Goal: Communication & Community: Participate in discussion

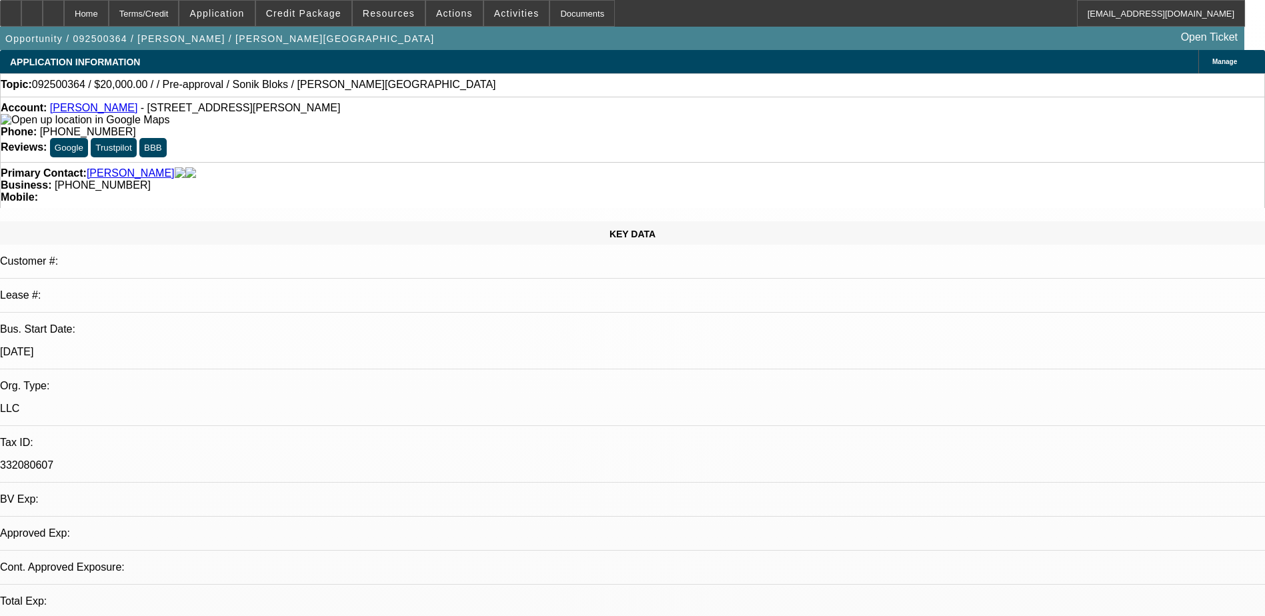
select select "0"
select select "2"
select select "0.1"
select select "1"
select select "2"
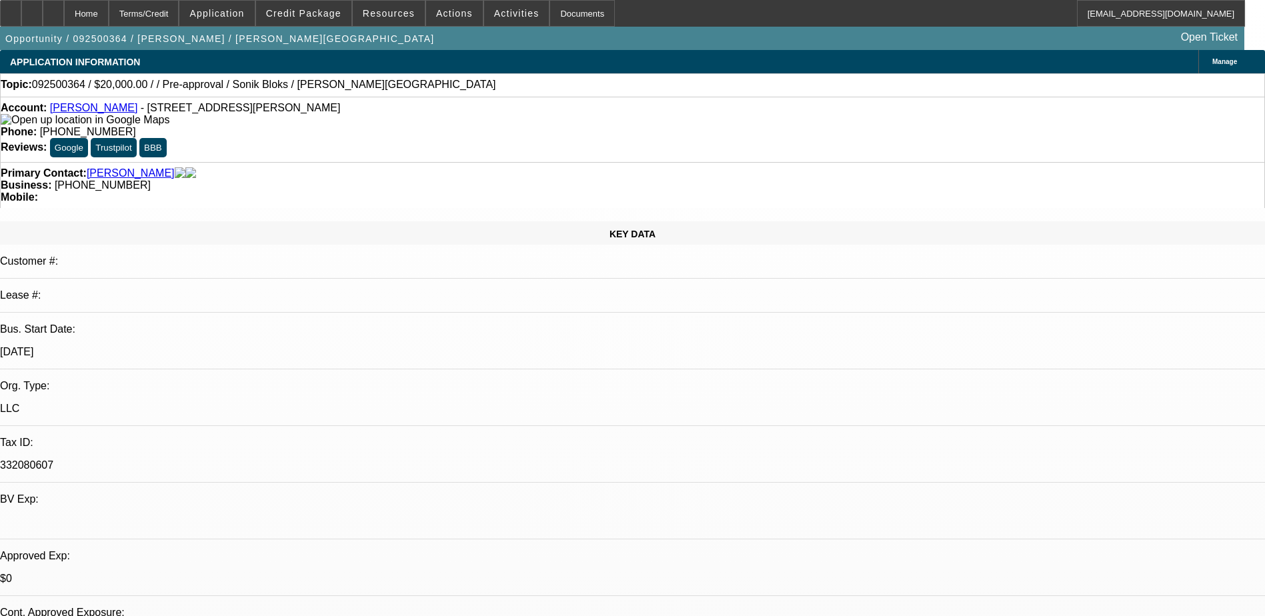
select select "4"
click at [239, 14] on span "Application" at bounding box center [216, 13] width 55 height 11
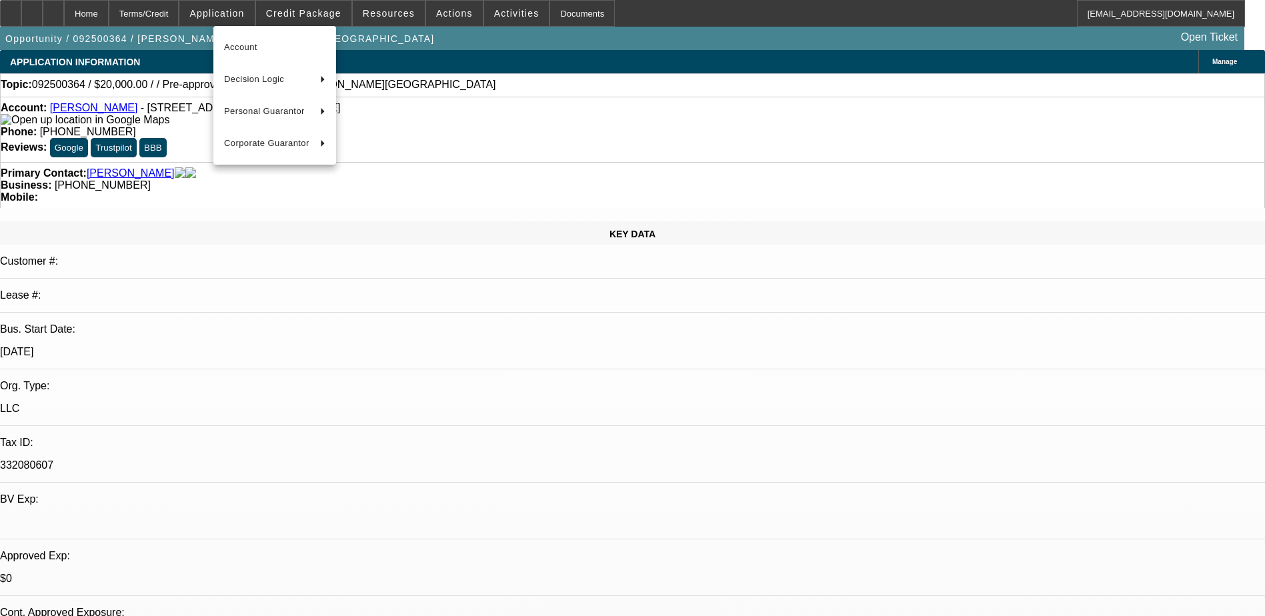
click at [320, 13] on div at bounding box center [632, 308] width 1265 height 616
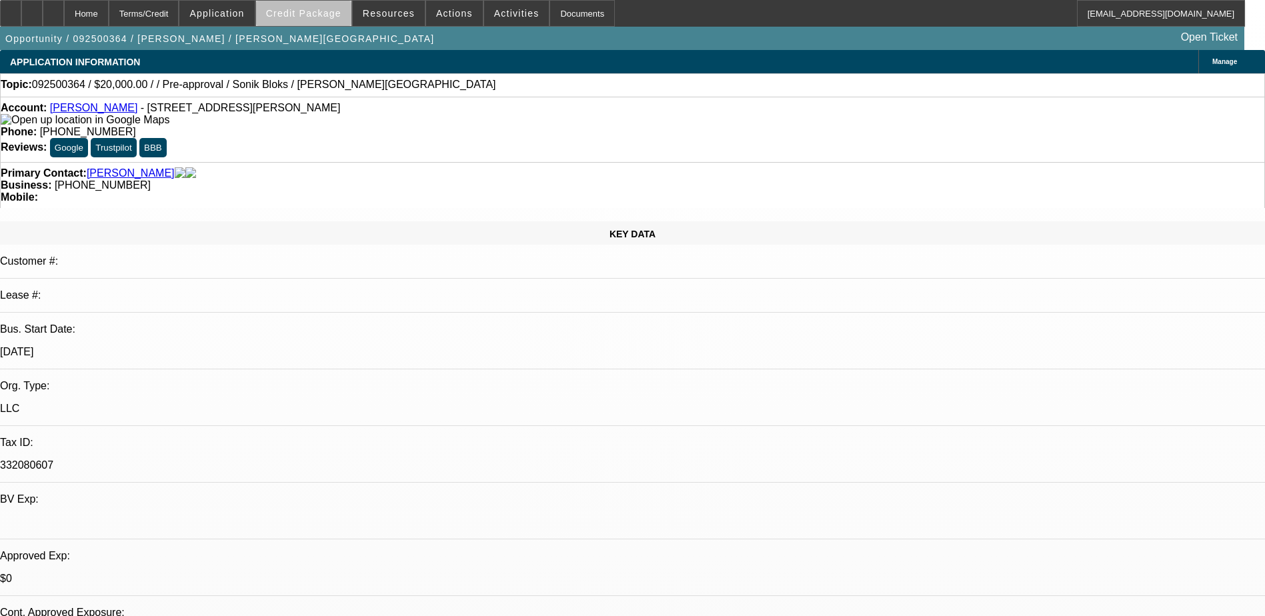
click at [337, 15] on span "Credit Package" at bounding box center [303, 13] width 75 height 11
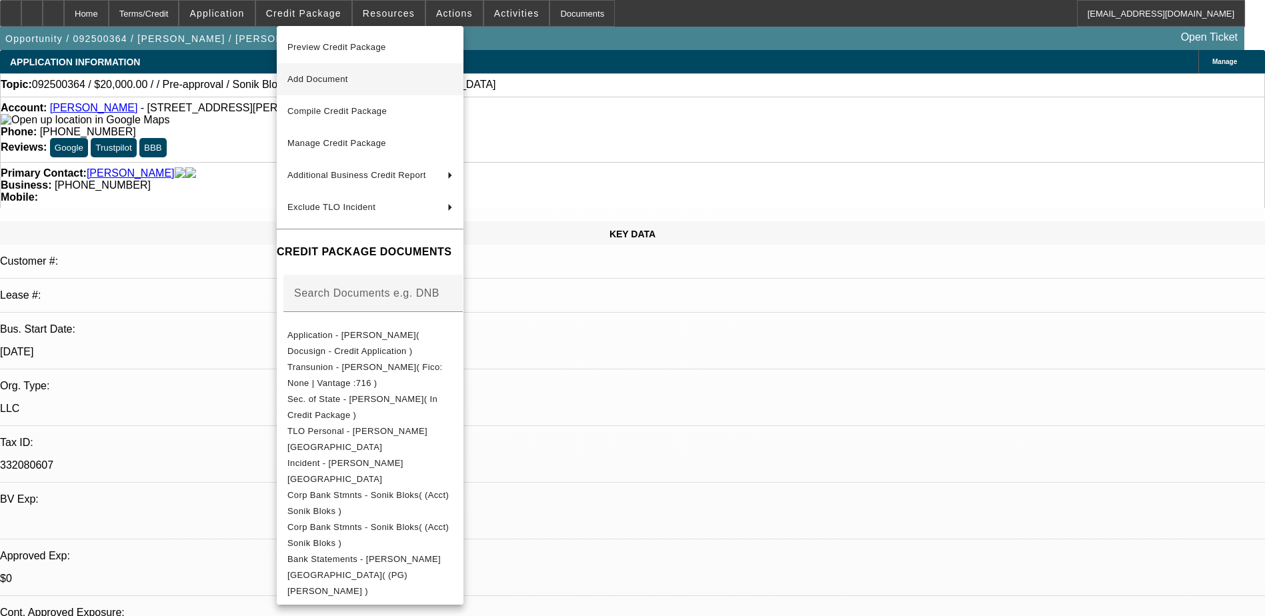
click at [367, 72] on span "Add Document" at bounding box center [369, 79] width 165 height 16
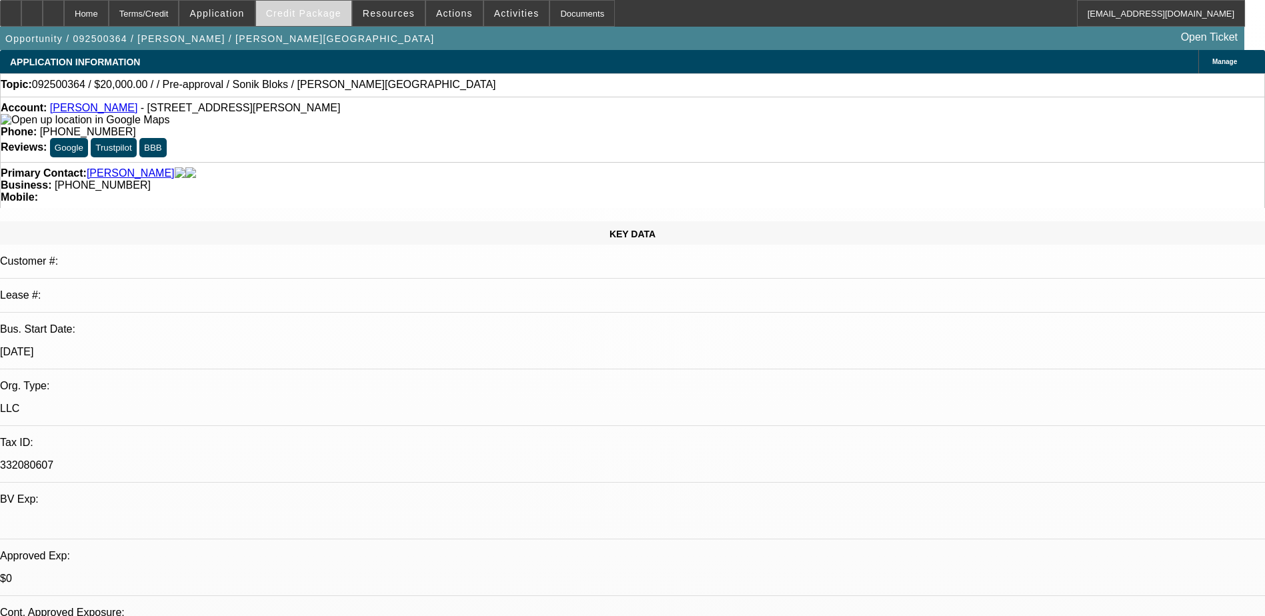
click at [307, 4] on span at bounding box center [303, 13] width 95 height 32
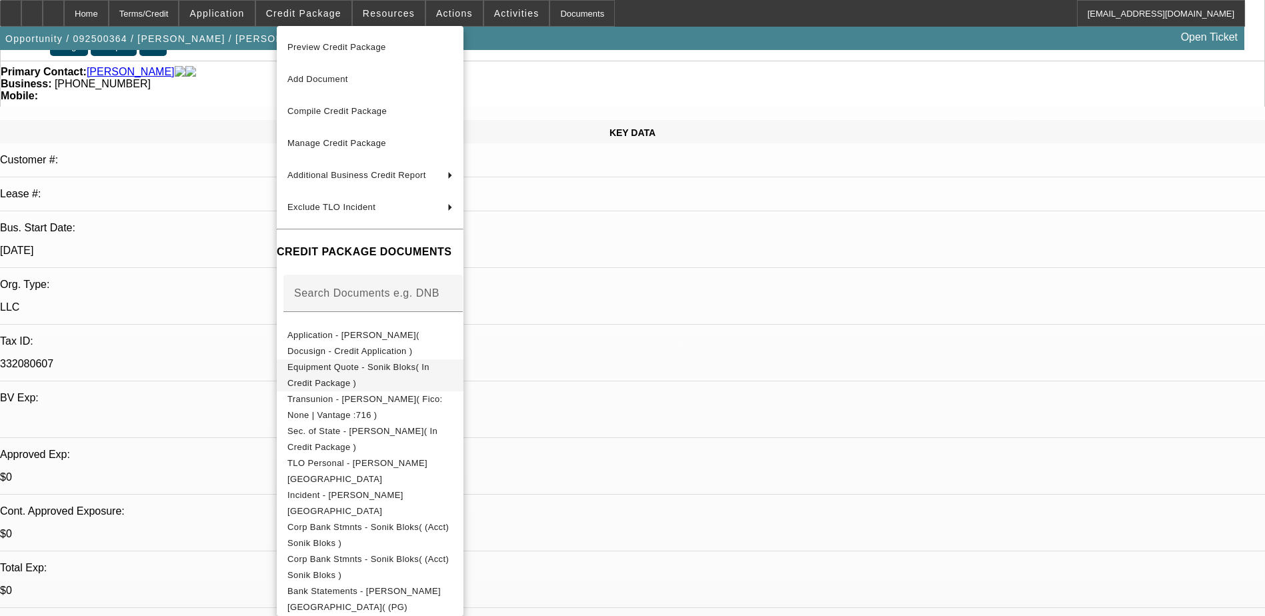
scroll to position [133, 0]
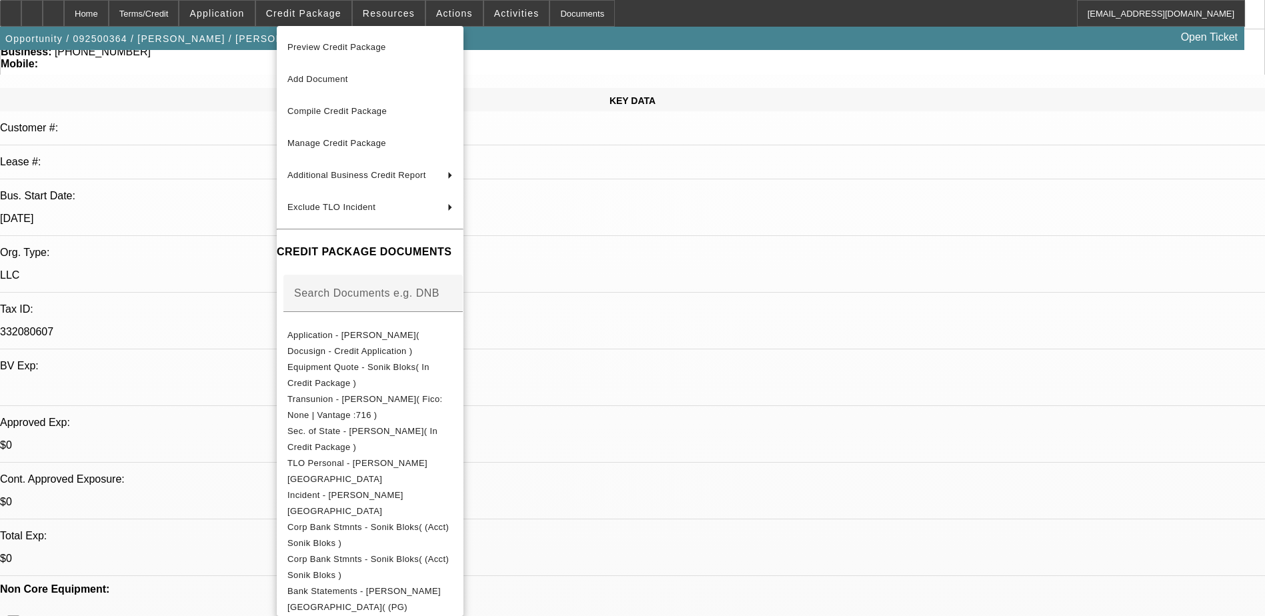
click at [949, 394] on div at bounding box center [632, 308] width 1265 height 616
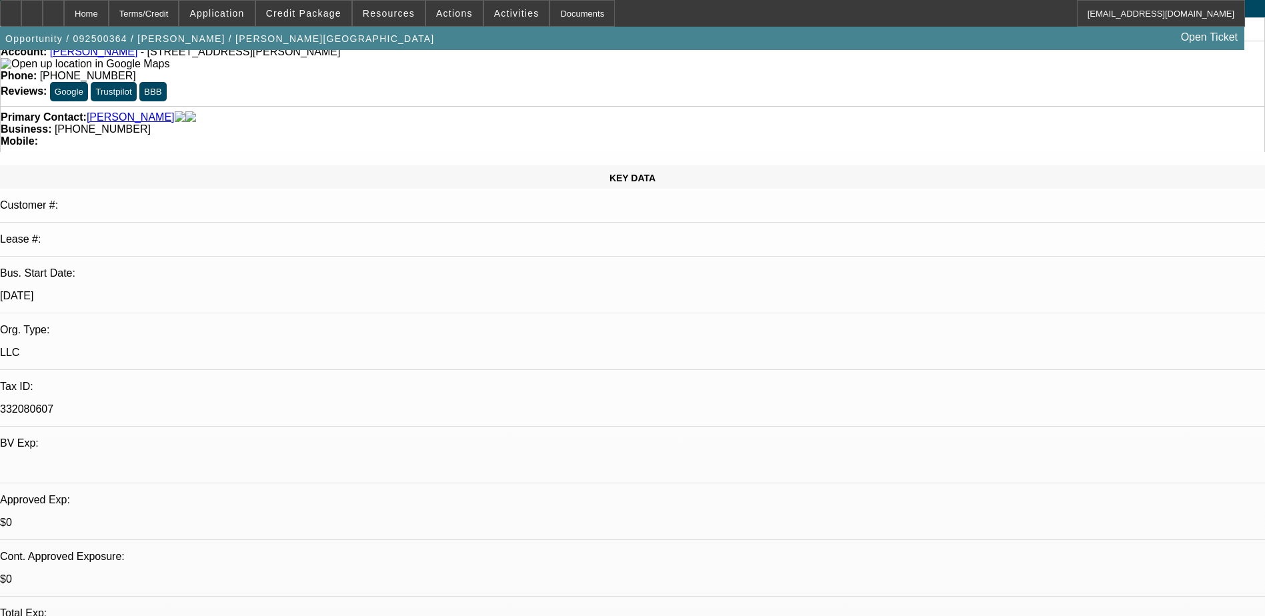
scroll to position [0, 0]
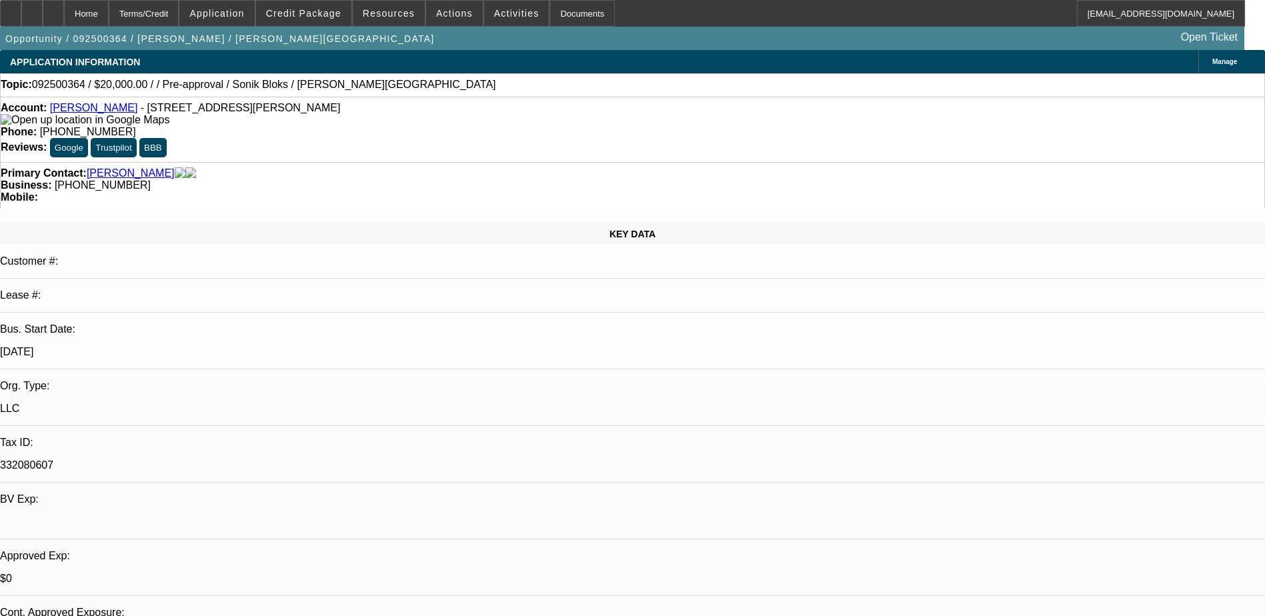
click at [202, 121] on div "Account: Sonik Bloks - 1607 E Cesar Chavez, Los Angeles, CA 90033" at bounding box center [633, 114] width 1264 height 24
drag, startPoint x: 210, startPoint y: 87, endPoint x: 253, endPoint y: 87, distance: 42.7
click at [253, 87] on span "092500364 / $20,000.00 / / Pre-approval / Sonik Bloks / Beihn, Alexandar" at bounding box center [264, 85] width 464 height 12
copy span "Sonik Bloks"
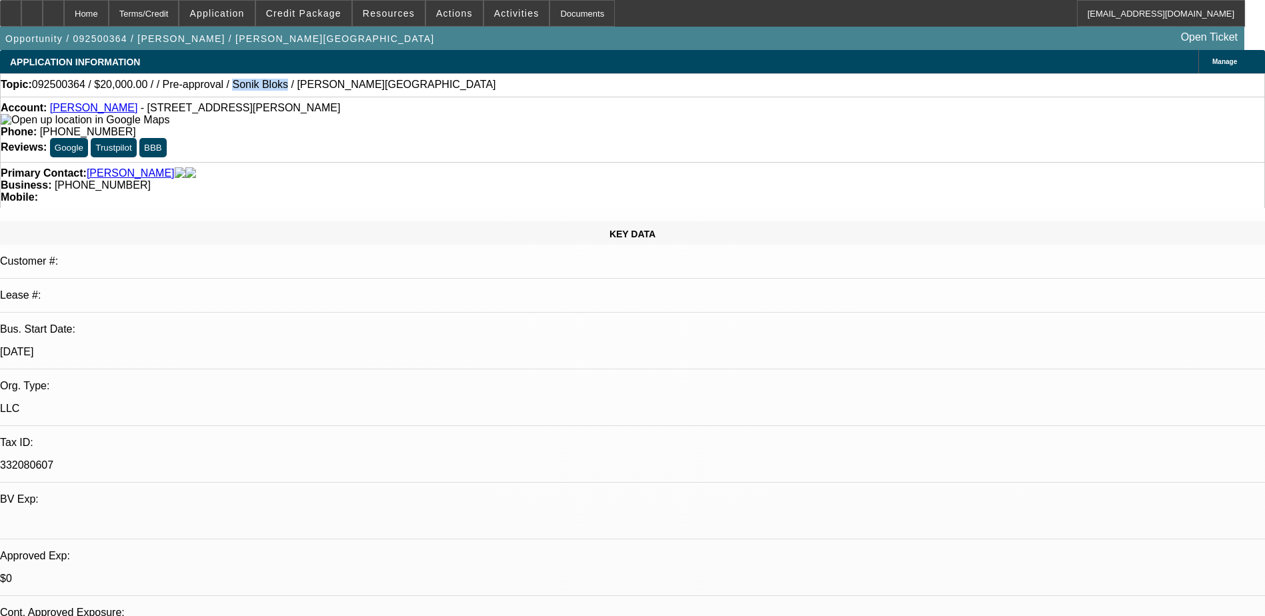
radio input "true"
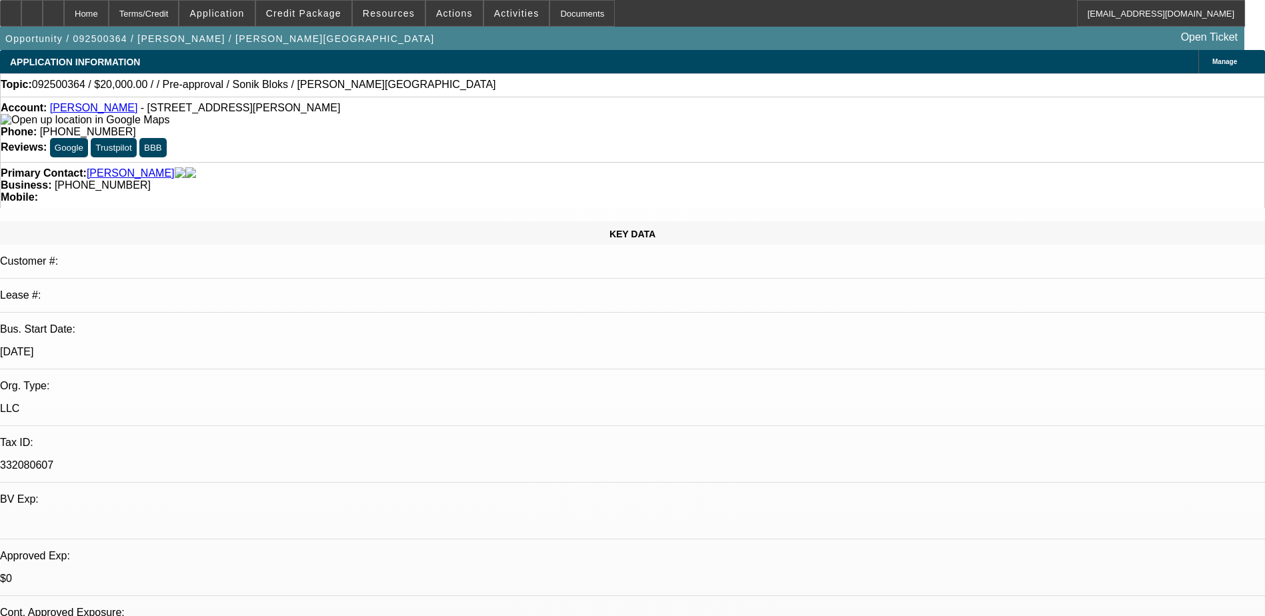
radio input "true"
paste textarea "Sonik Bloks is a California-based transportation company specializing in in-sta…"
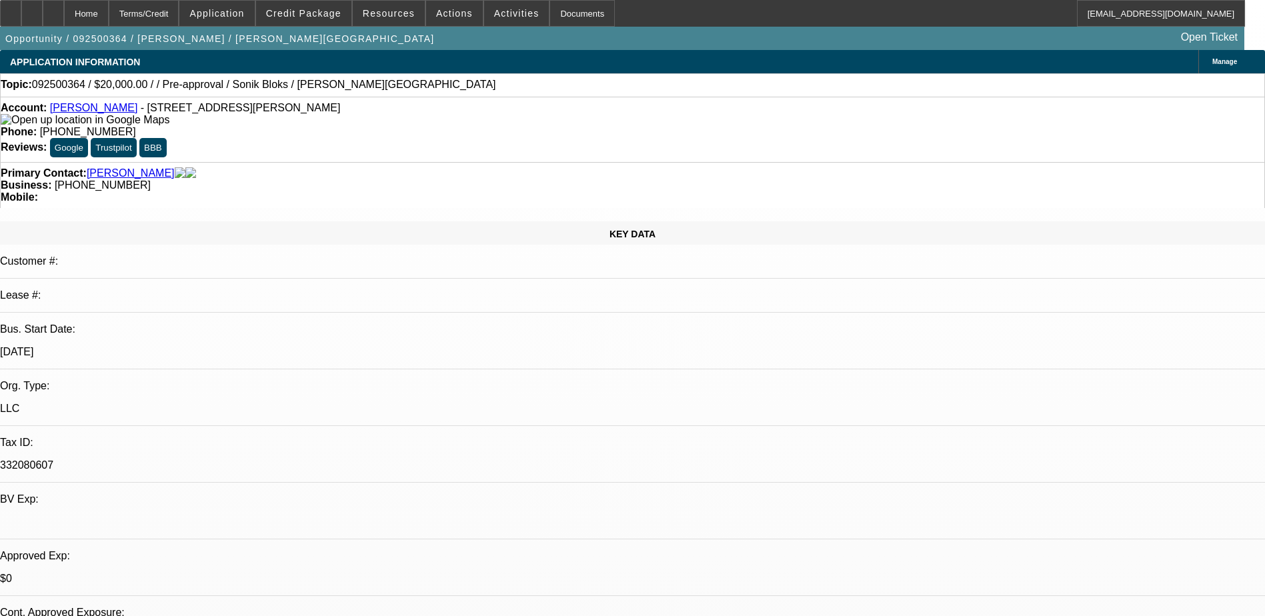
type textarea "Sonik Bloks is a California-based transportation company specializing in in-sta…"
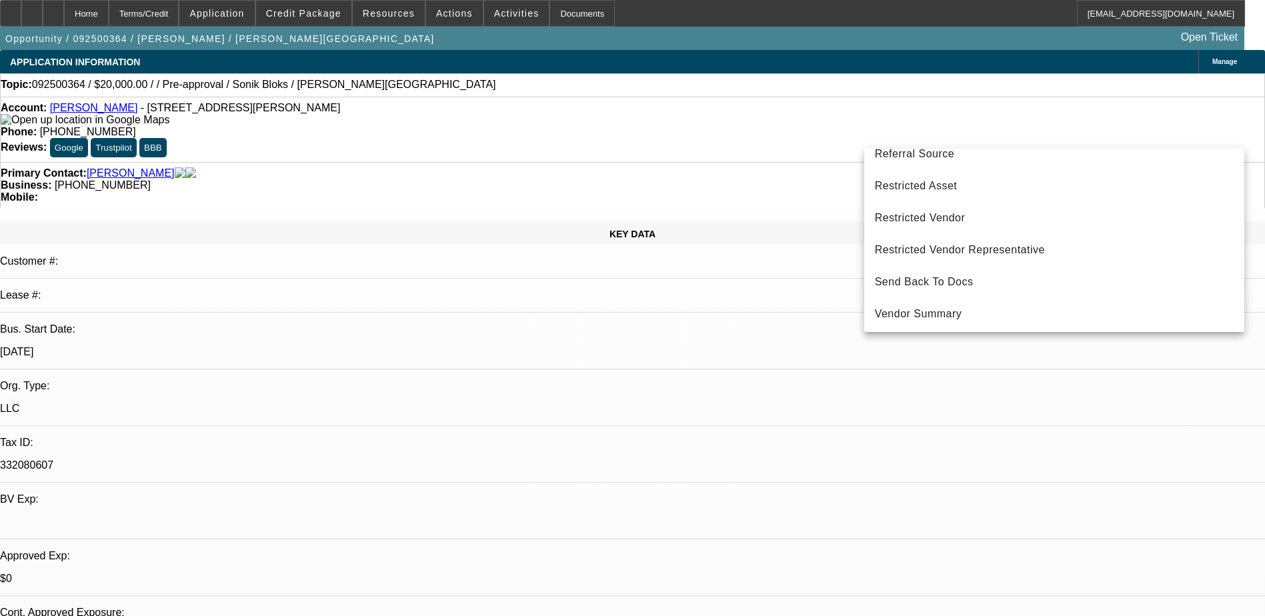
scroll to position [403, 0]
click at [1002, 388] on div at bounding box center [632, 308] width 1265 height 616
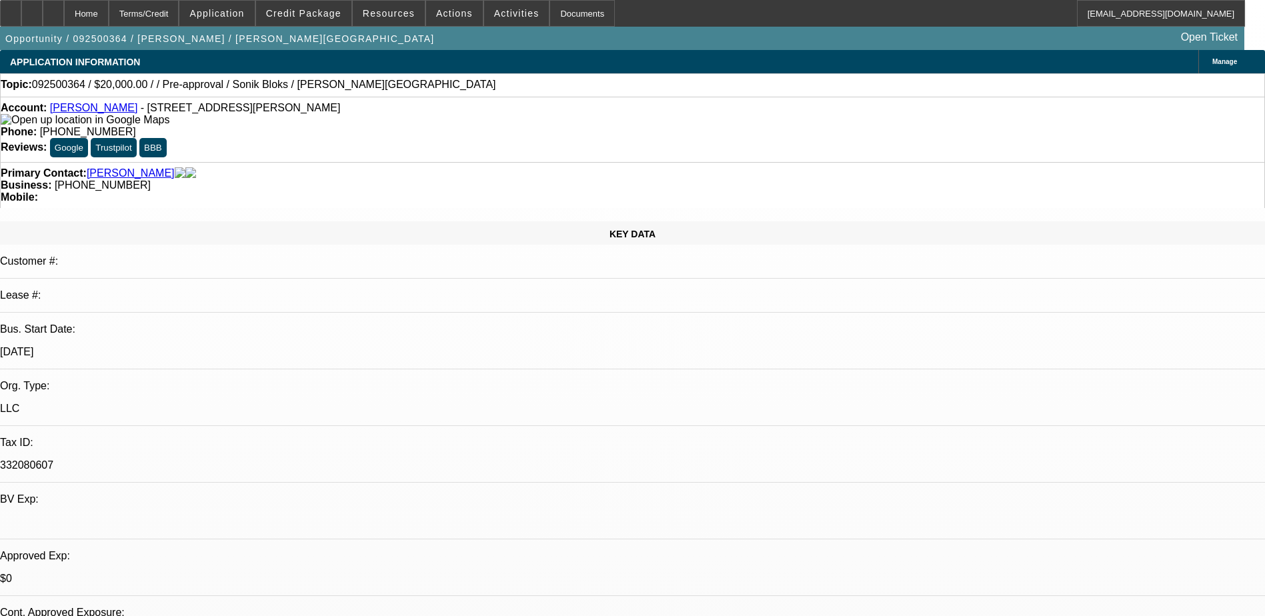
radio input "true"
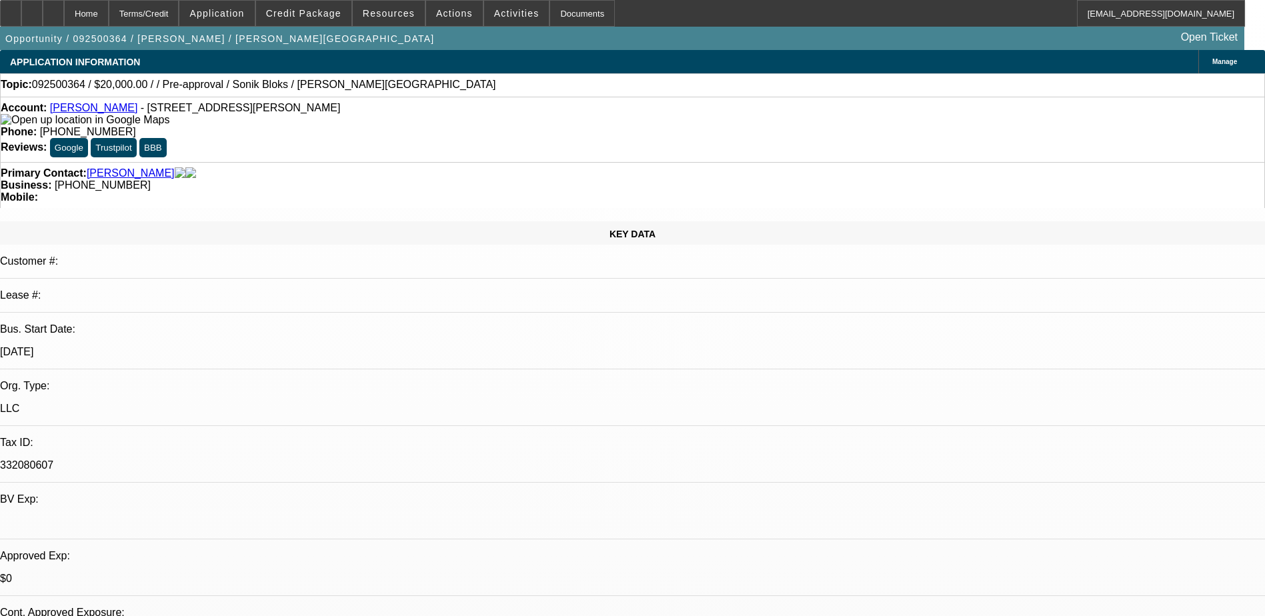
drag, startPoint x: 989, startPoint y: 165, endPoint x: 1004, endPoint y: 129, distance: 38.9
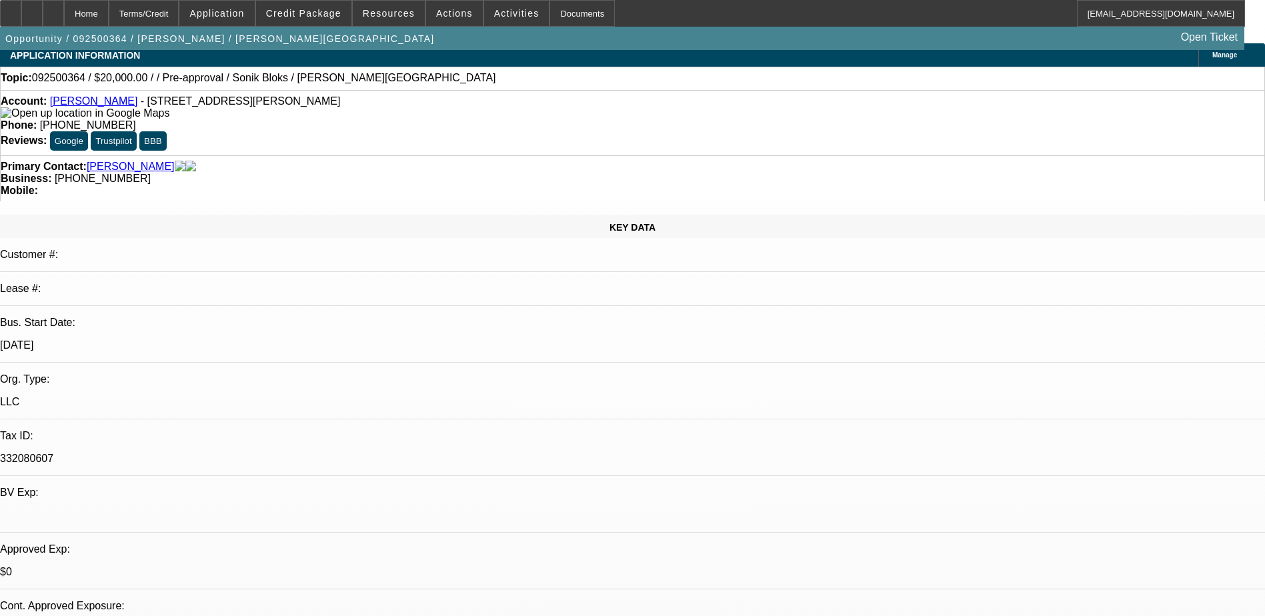
scroll to position [0, 0]
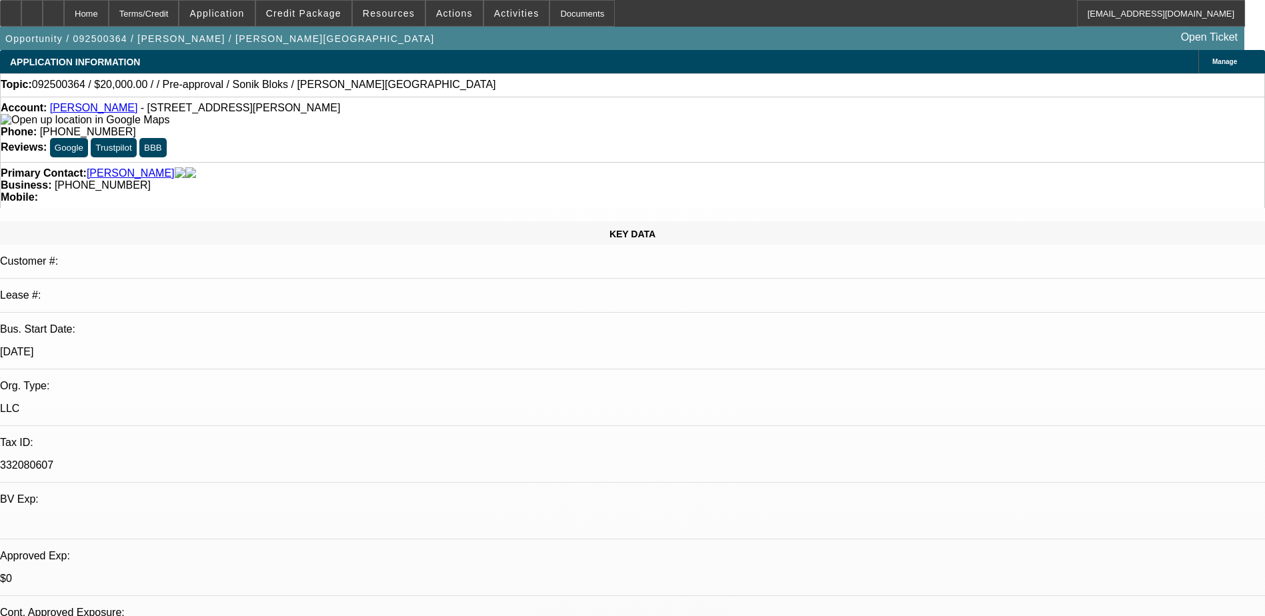
drag, startPoint x: 1058, startPoint y: 283, endPoint x: 1086, endPoint y: 282, distance: 27.3
drag, startPoint x: 1086, startPoint y: 282, endPoint x: 1159, endPoint y: 284, distance: 73.4
drag, startPoint x: 917, startPoint y: 294, endPoint x: 1134, endPoint y: 300, distance: 217.5
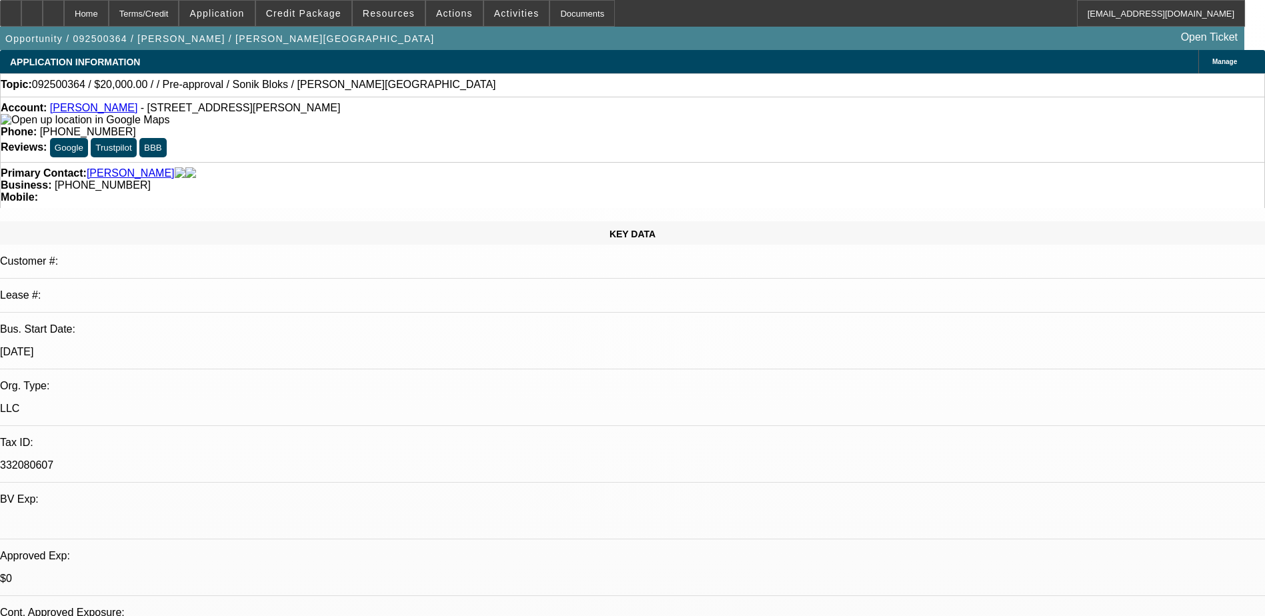
click at [64, 18] on div at bounding box center [53, 13] width 21 height 27
select select "0"
select select "2"
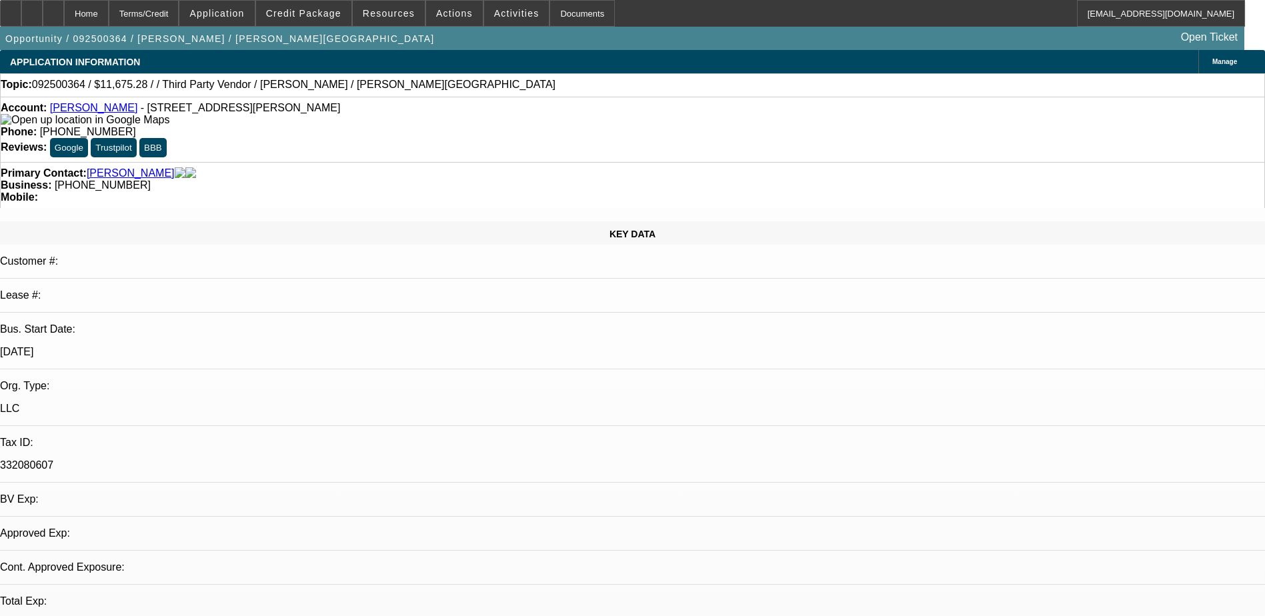
select select "2"
select select "0.1"
select select "4"
select select "0"
select select "2"
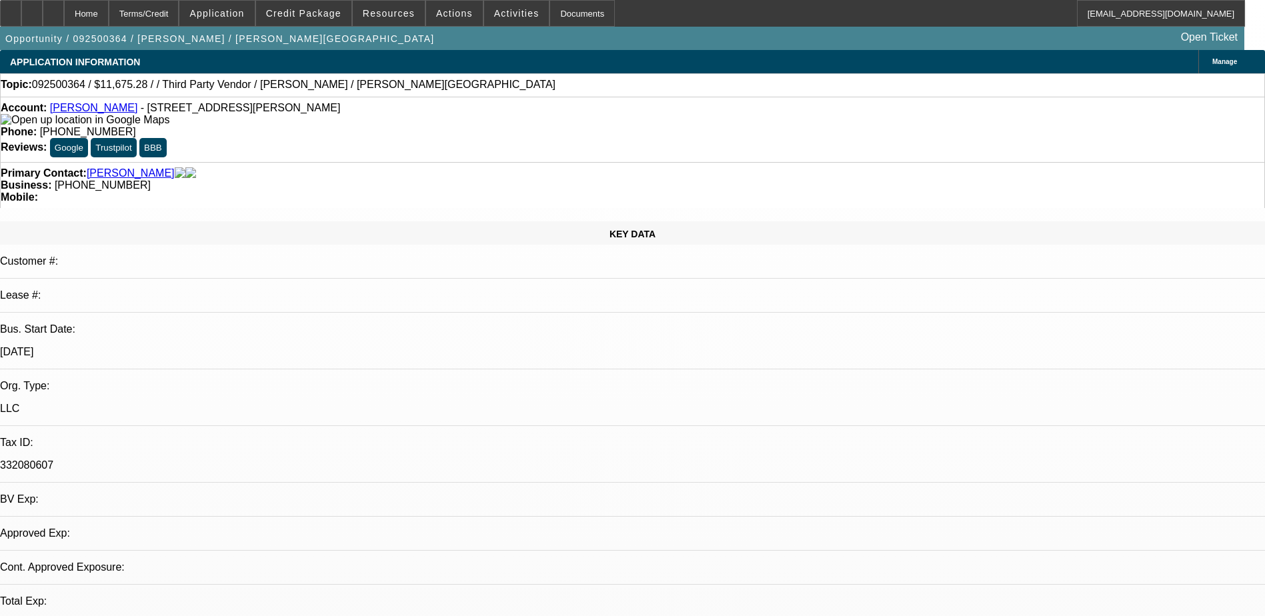
select select "0.1"
select select "1"
select select "2"
select select "4"
select select "0"
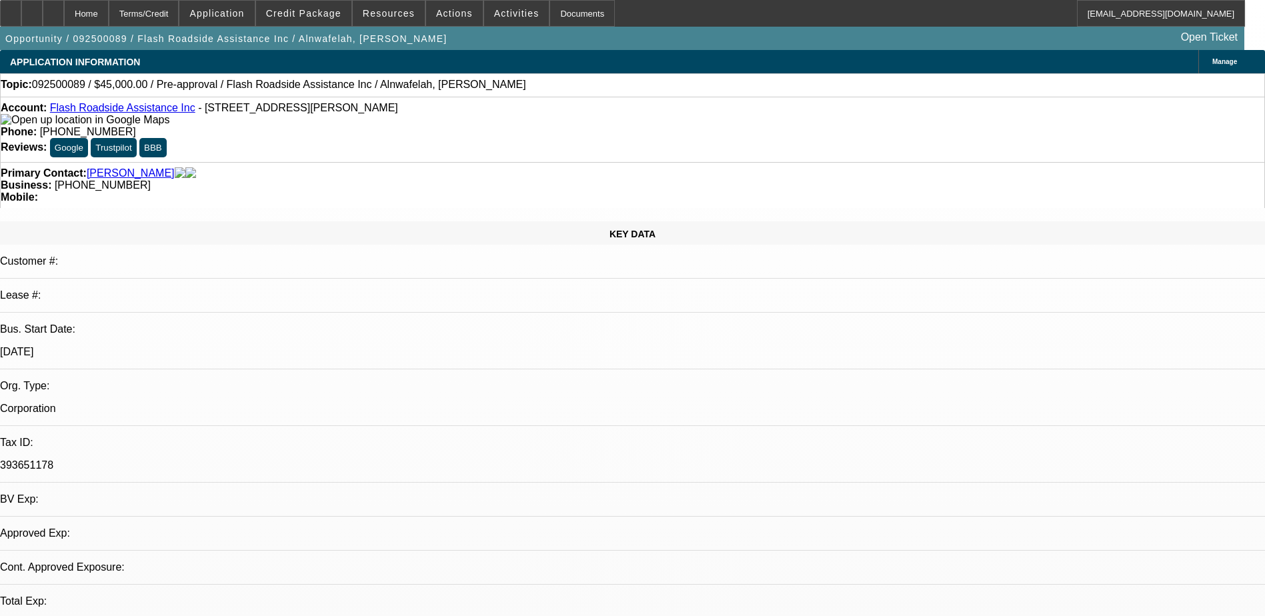
select select "0"
select select "0.1"
select select "1"
select select "4"
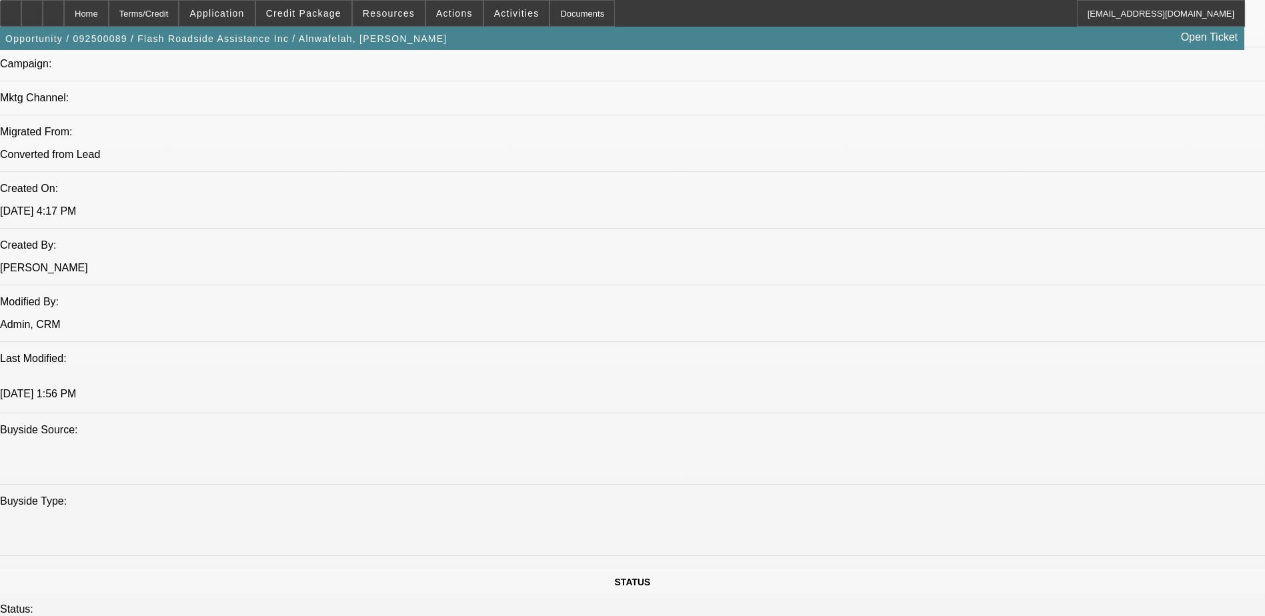
scroll to position [533, 0]
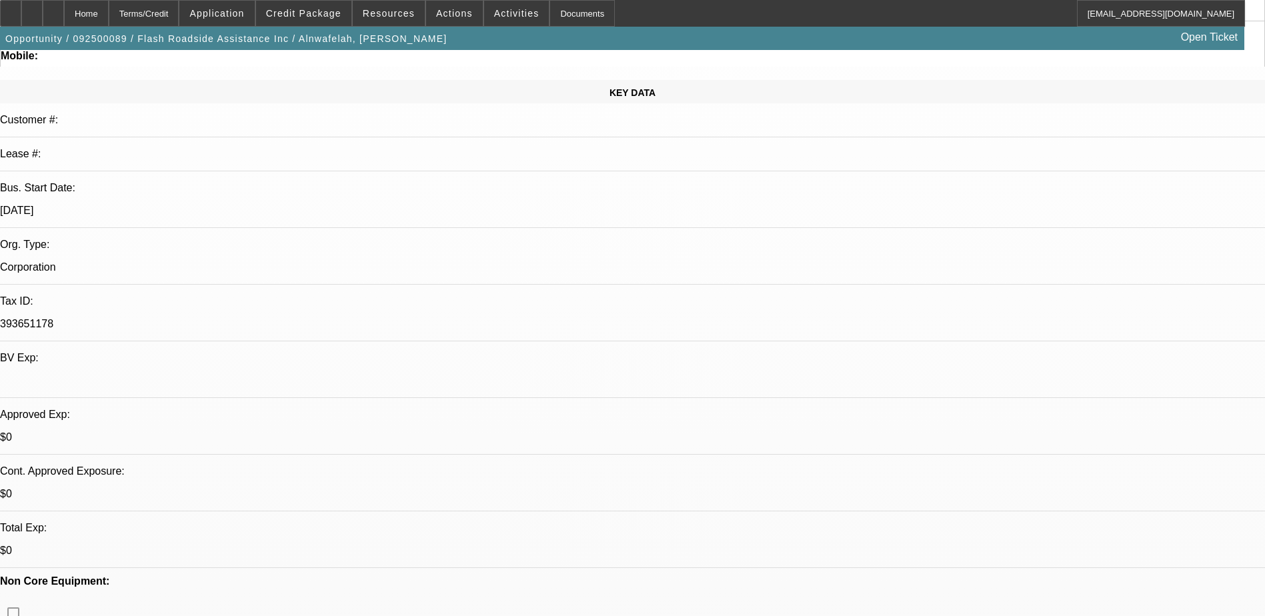
scroll to position [0, 0]
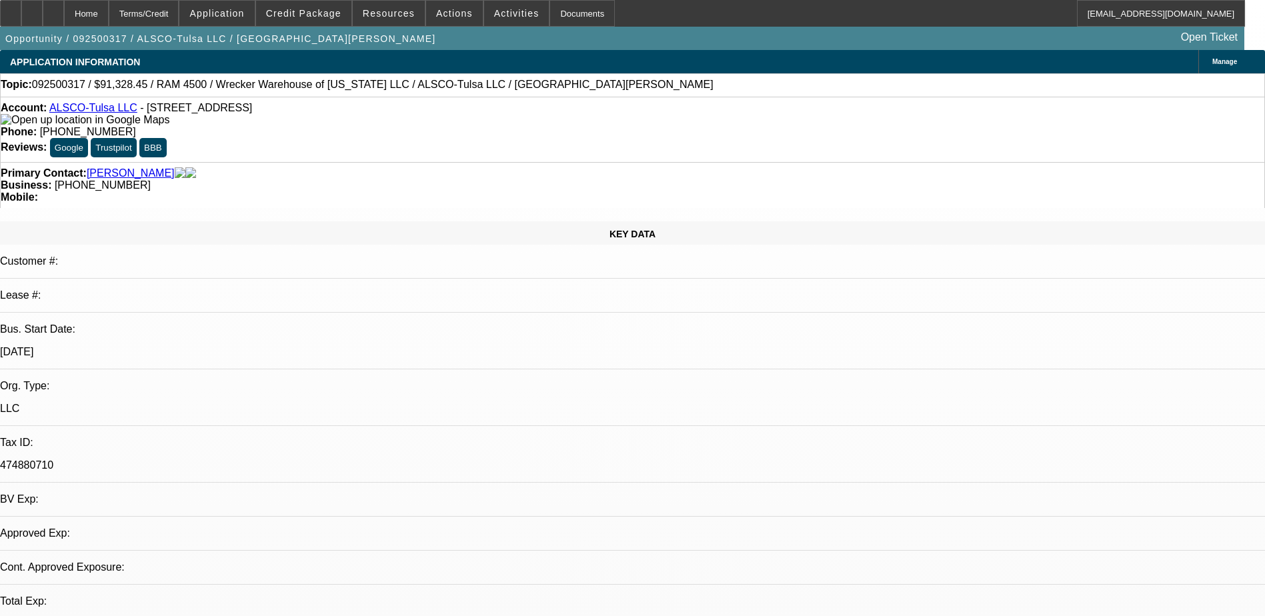
select select "0"
select select "6"
select select "0"
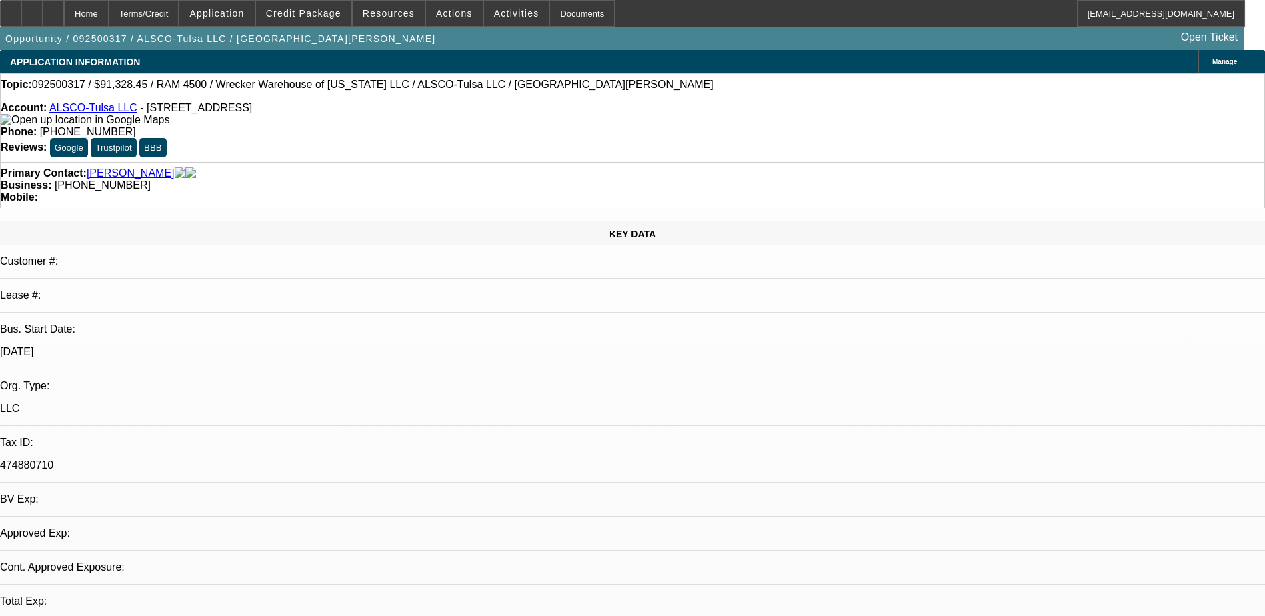
select select "0"
select select "6"
select select "0"
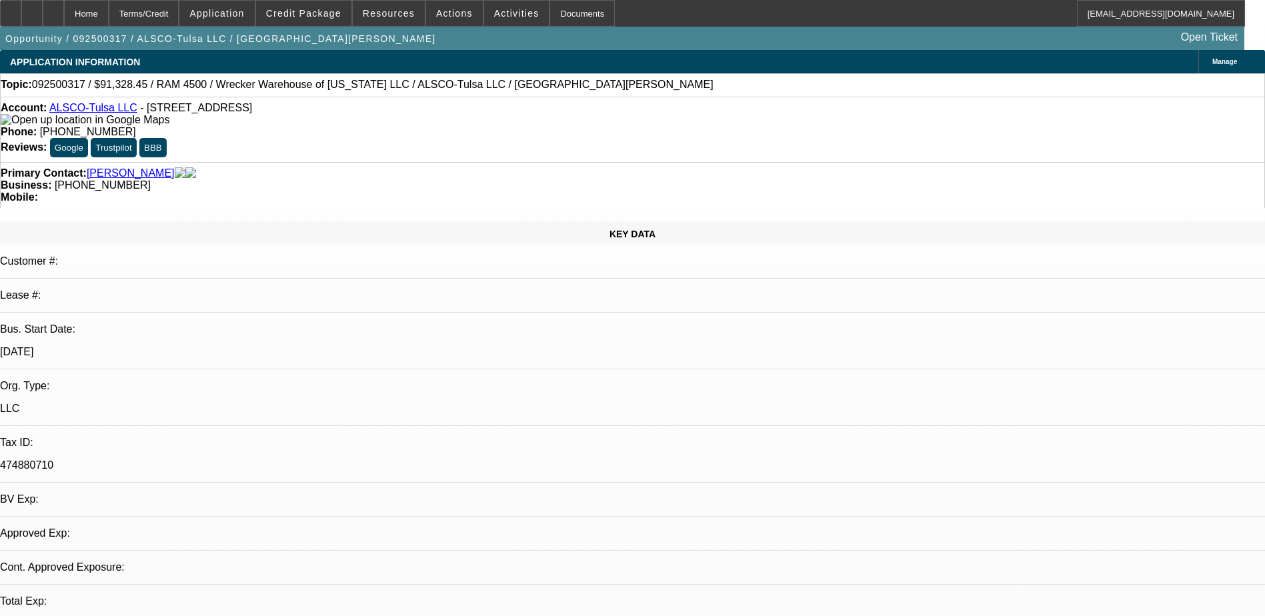
select select "0"
select select "6"
select select "0"
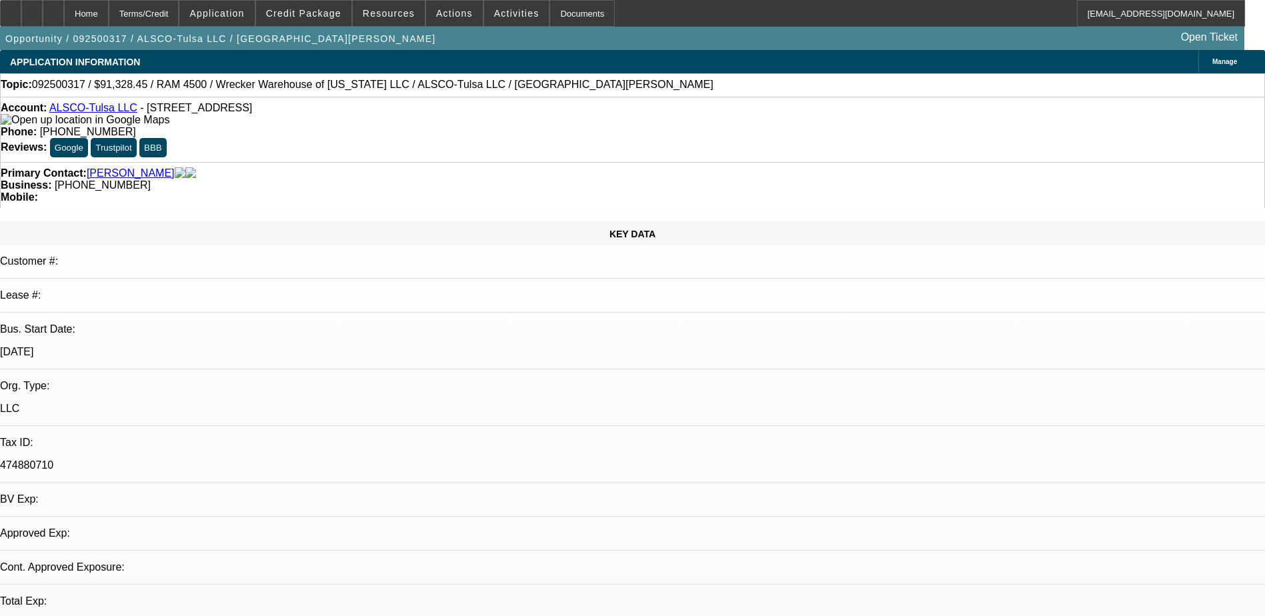
select select "6"
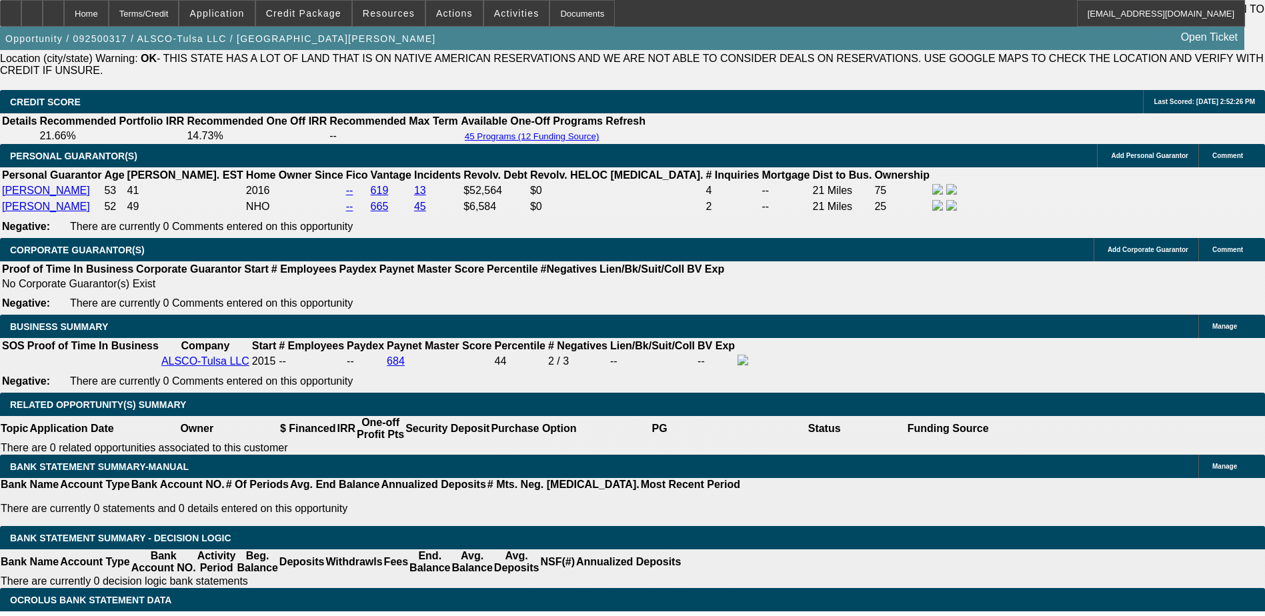
scroll to position [1800, 0]
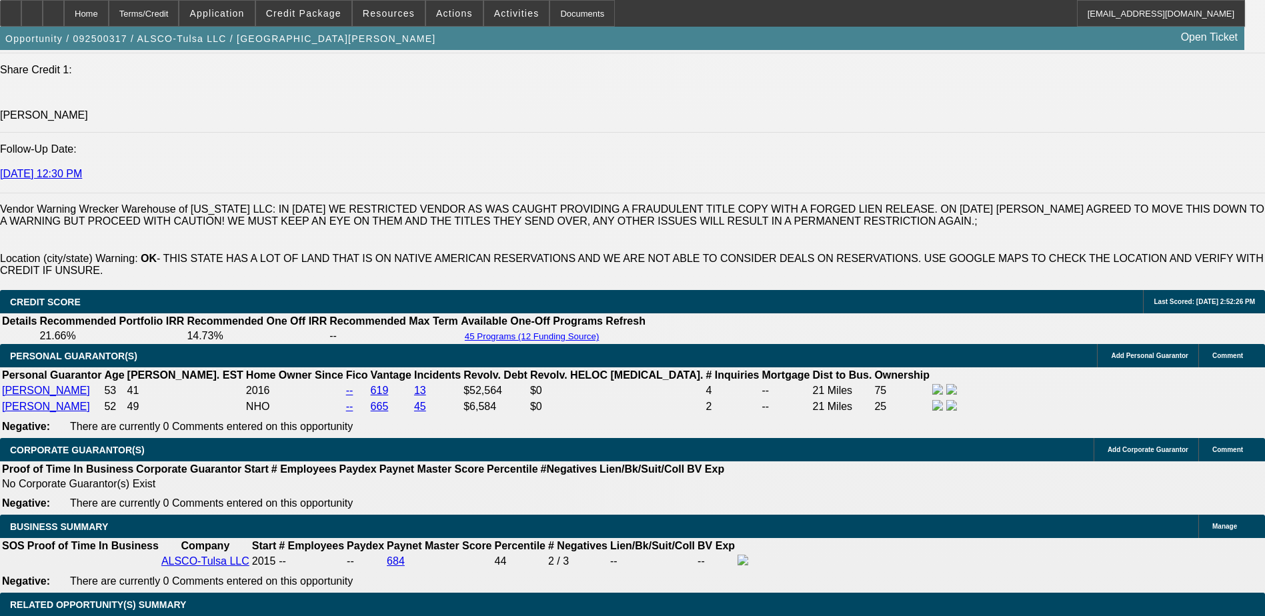
select select "0"
select select "6"
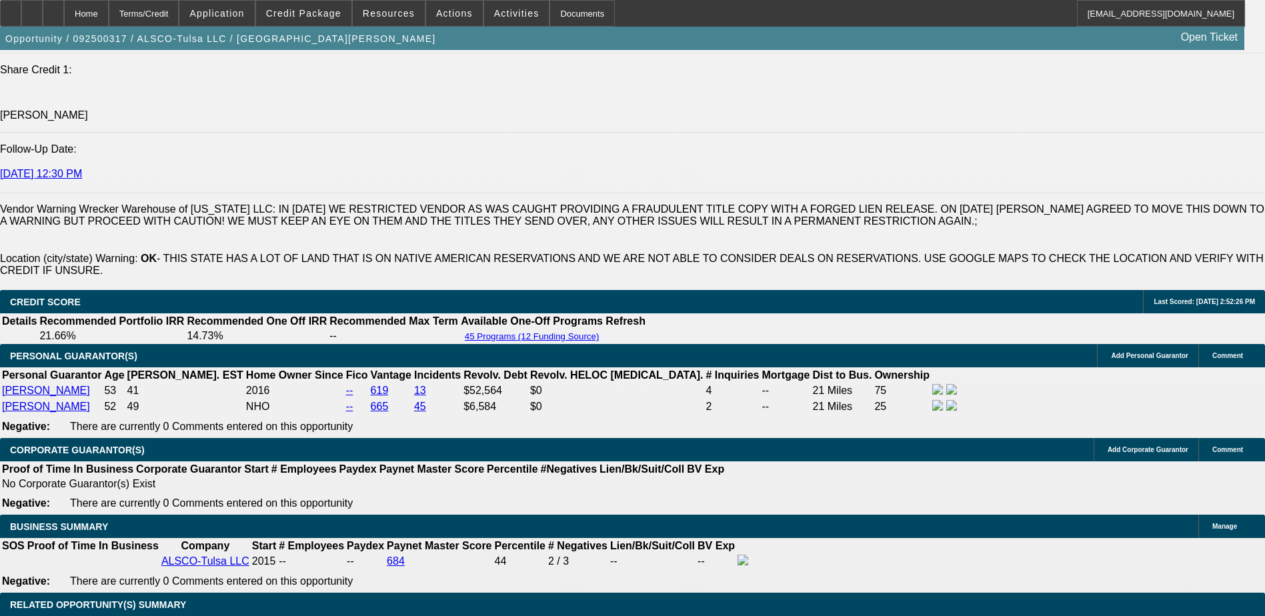
select select "0"
select select "6"
select select "0"
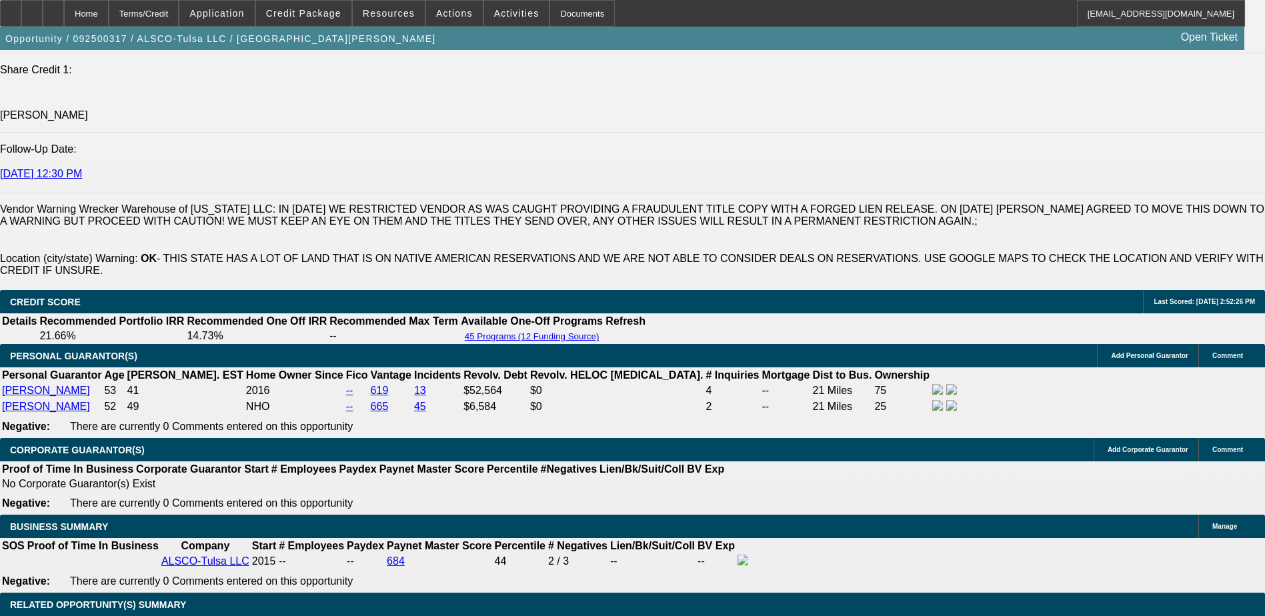
select select "0"
select select "6"
select select "0"
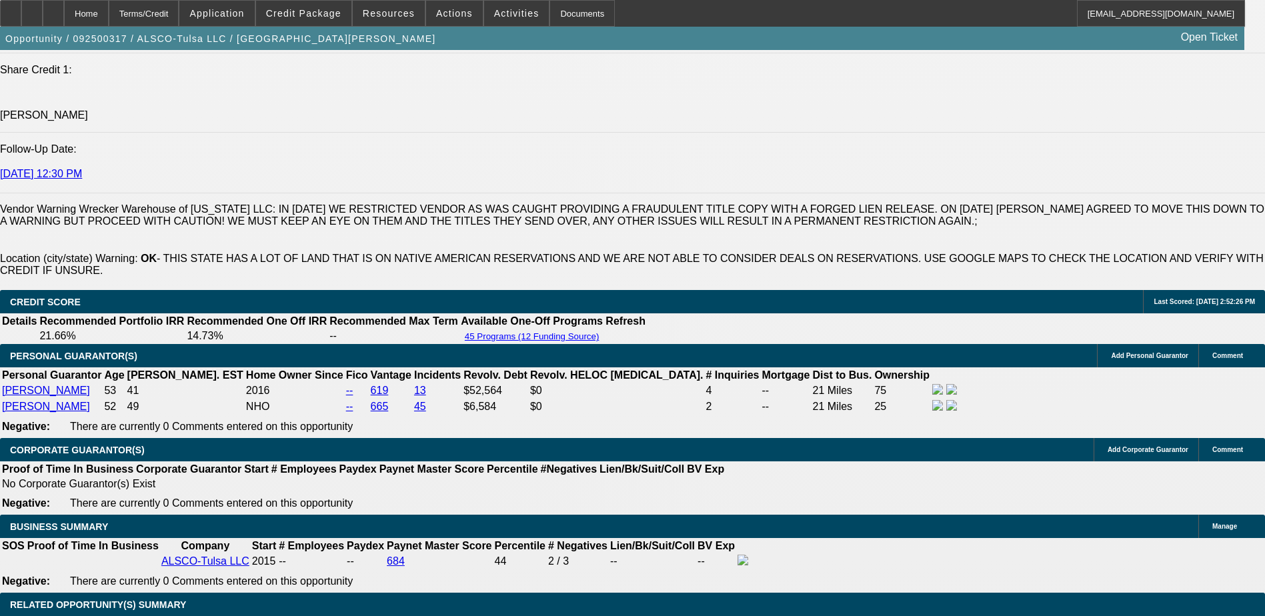
select select "0"
select select "6"
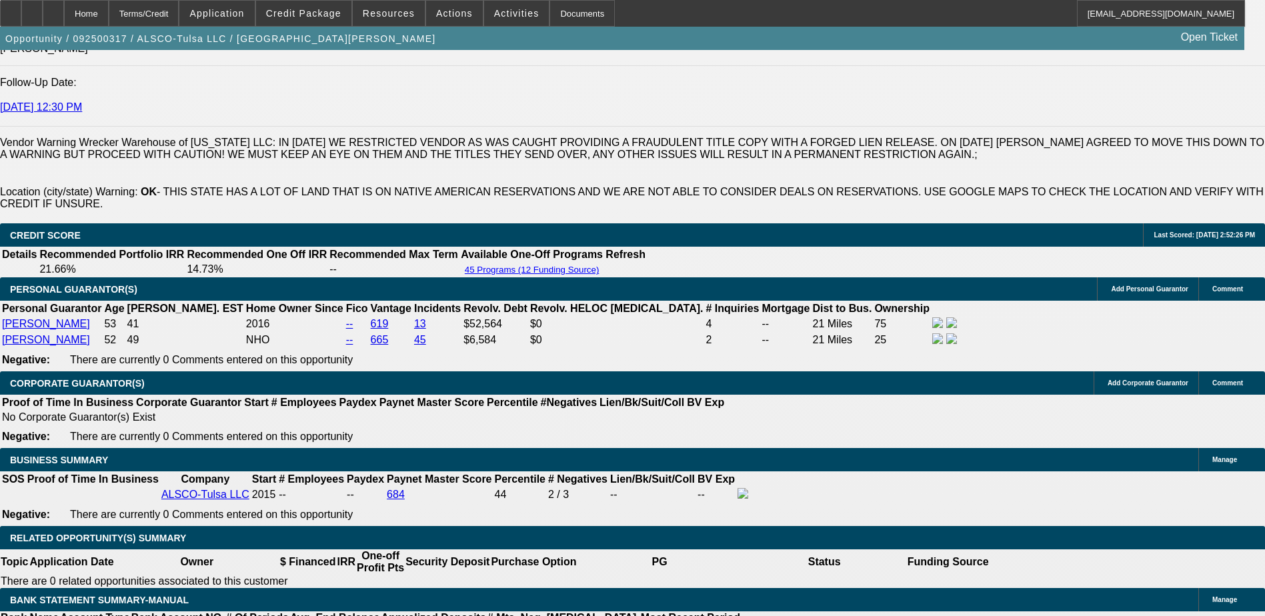
select select "0"
select select "6"
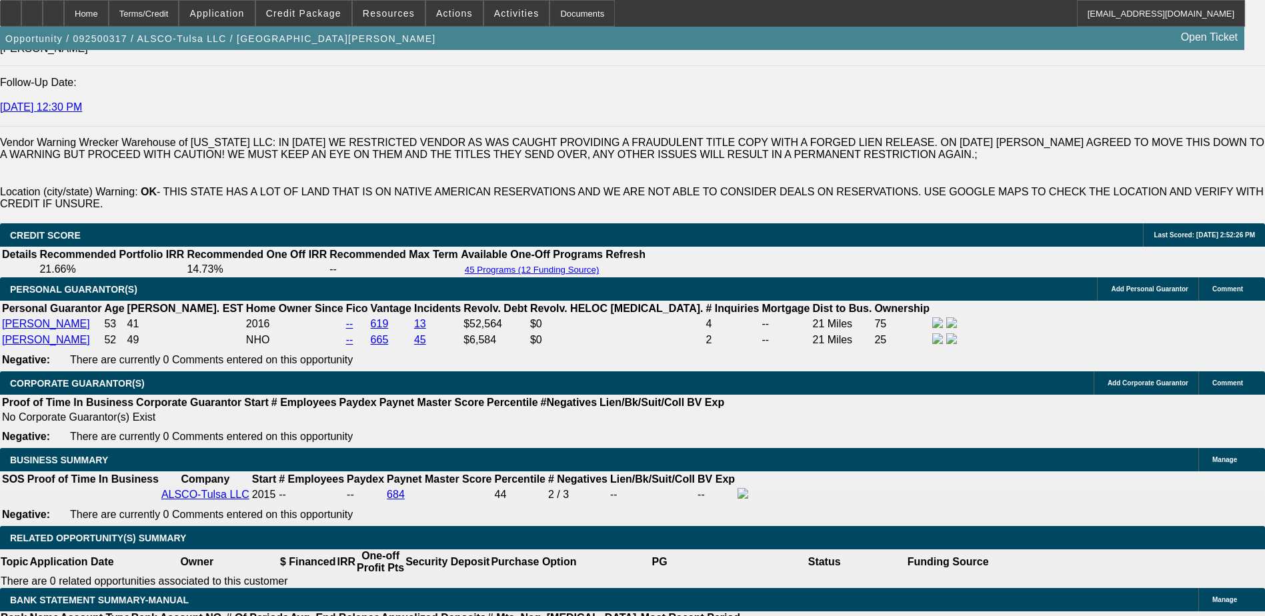
select select "0"
select select "6"
select select "0"
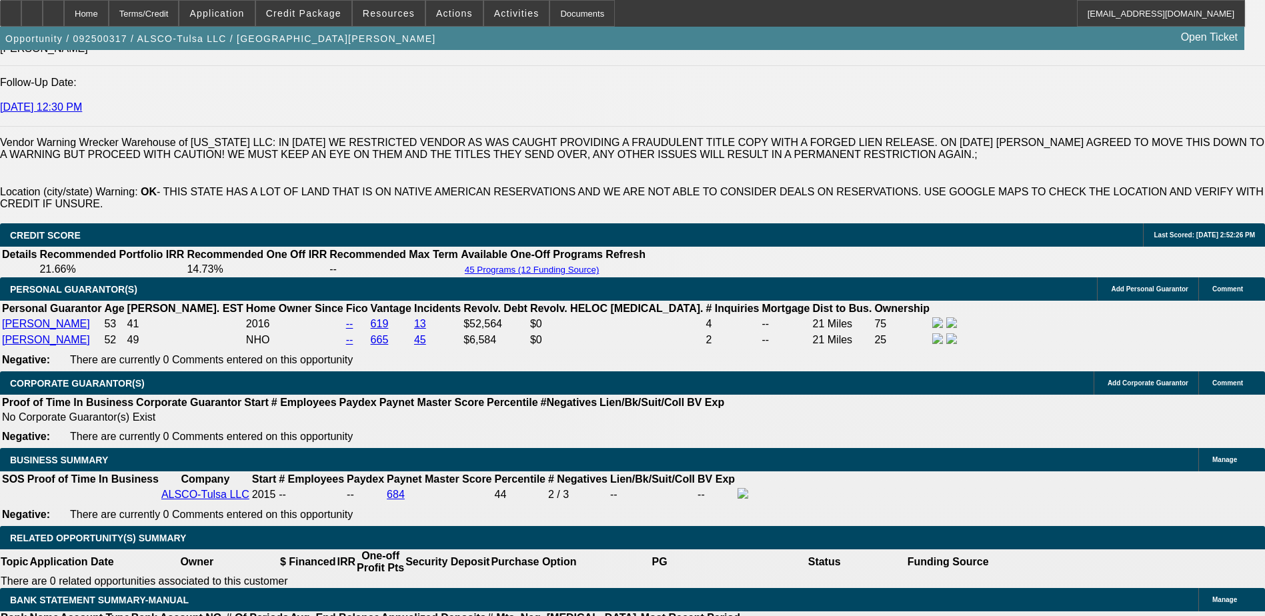
select select "0"
select select "6"
select select "0"
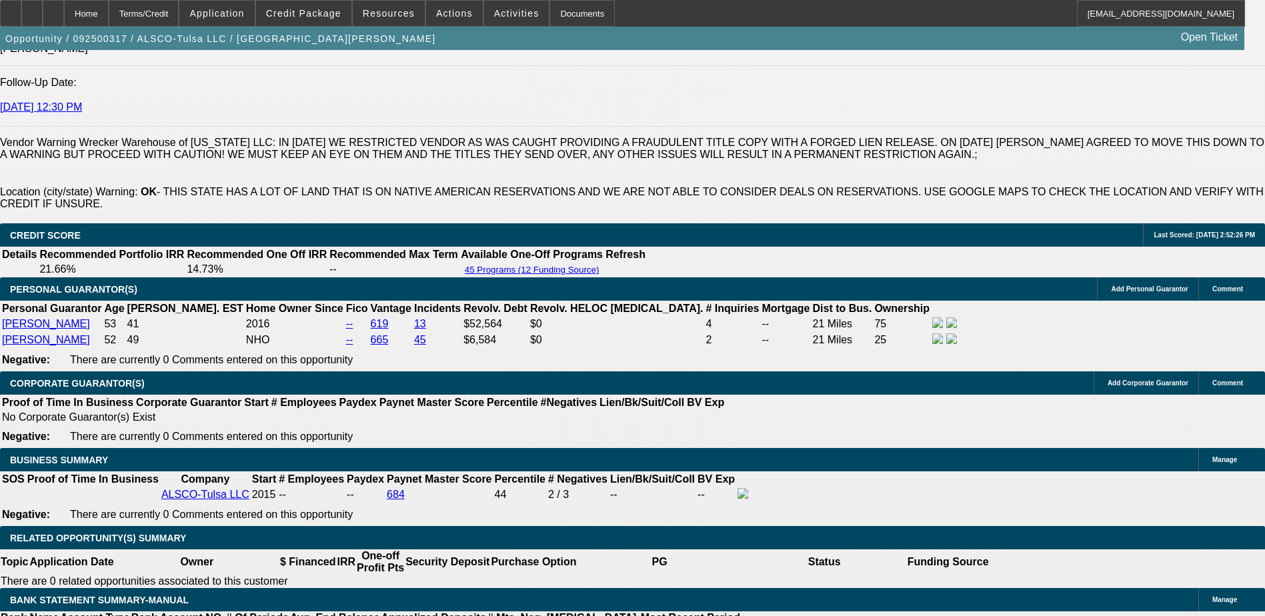
select select "0"
select select "6"
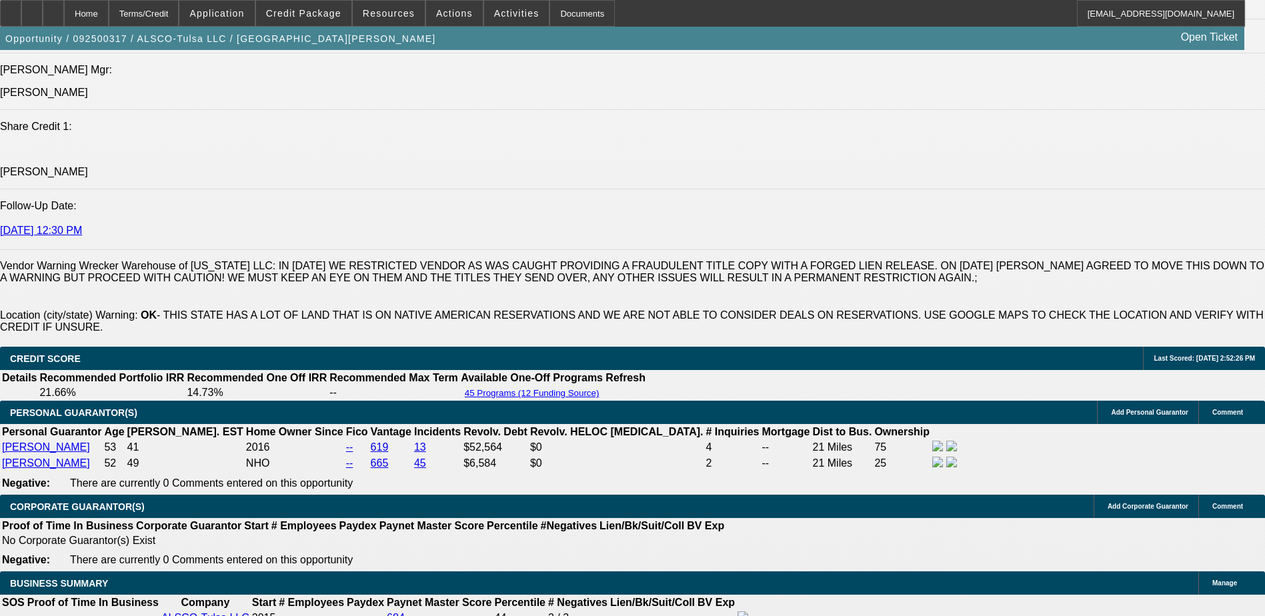
scroll to position [1734, 0]
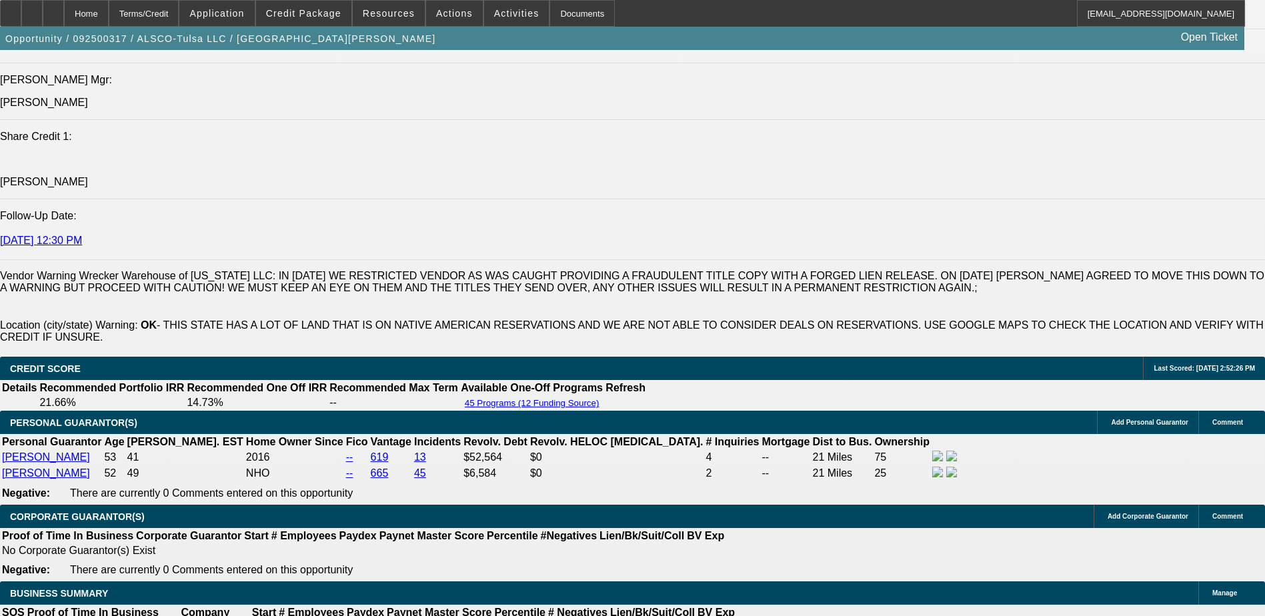
select select "0"
select select "6"
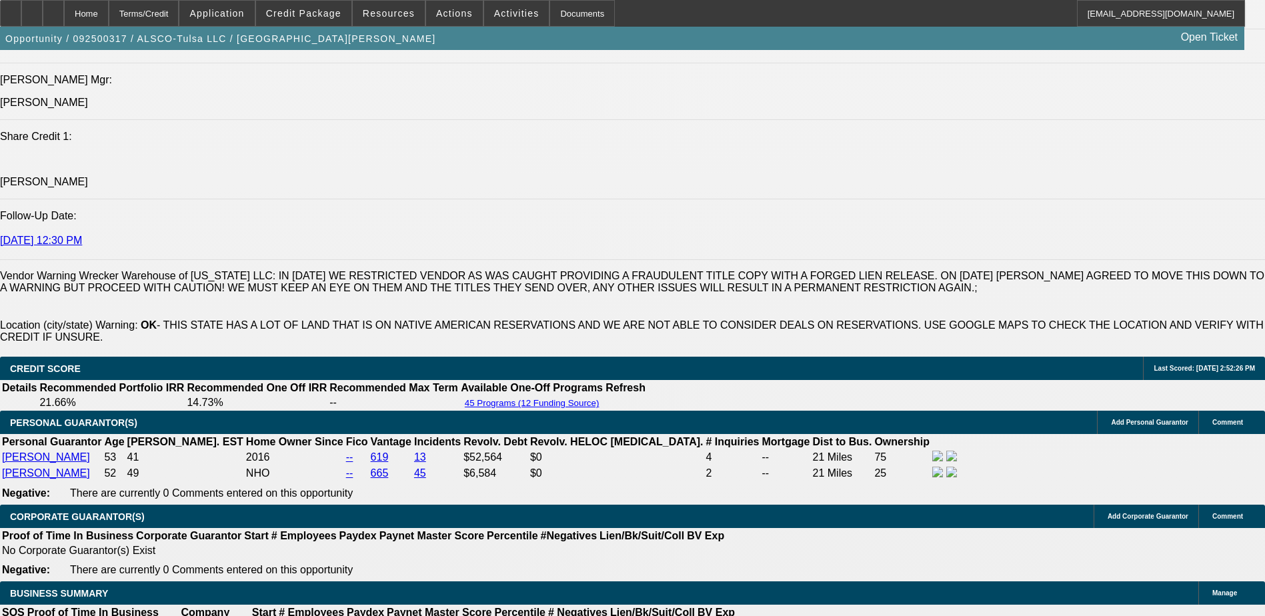
select select "0"
select select "6"
select select "0"
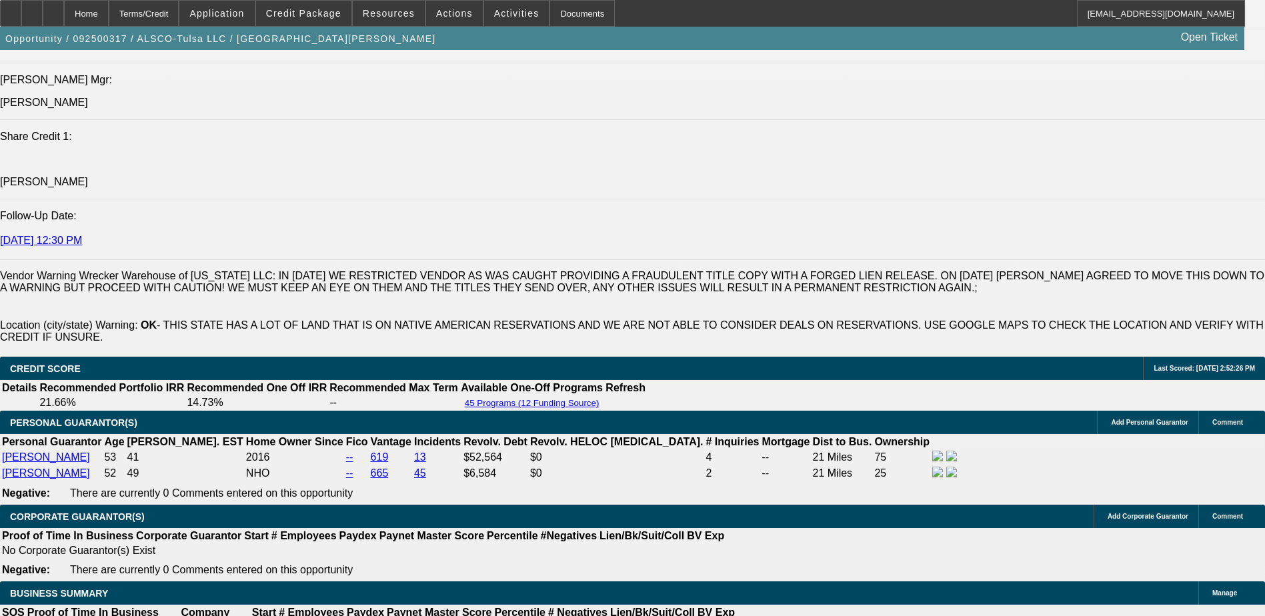
select select "0"
select select "6"
select select "0"
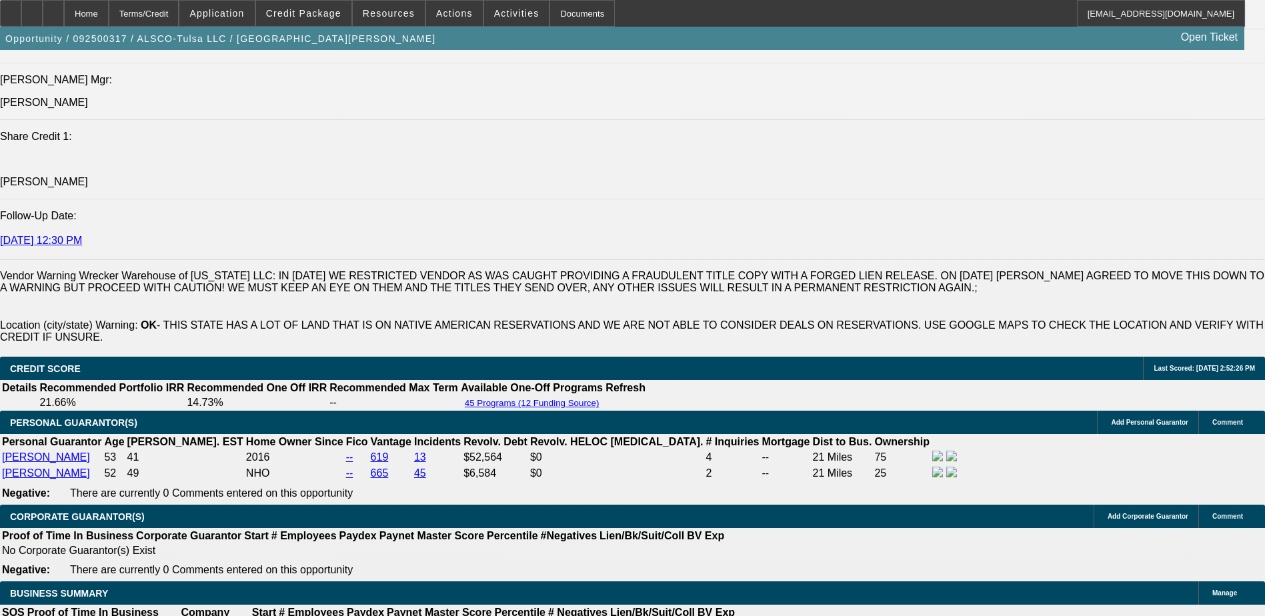
select select "0"
select select "6"
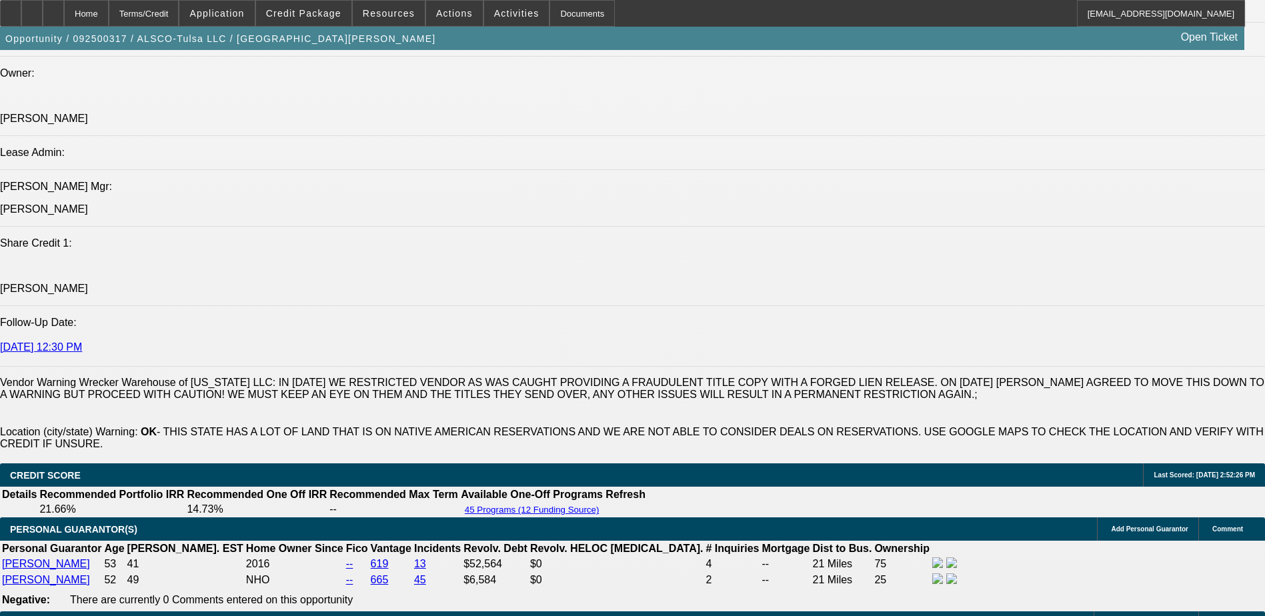
scroll to position [1600, 0]
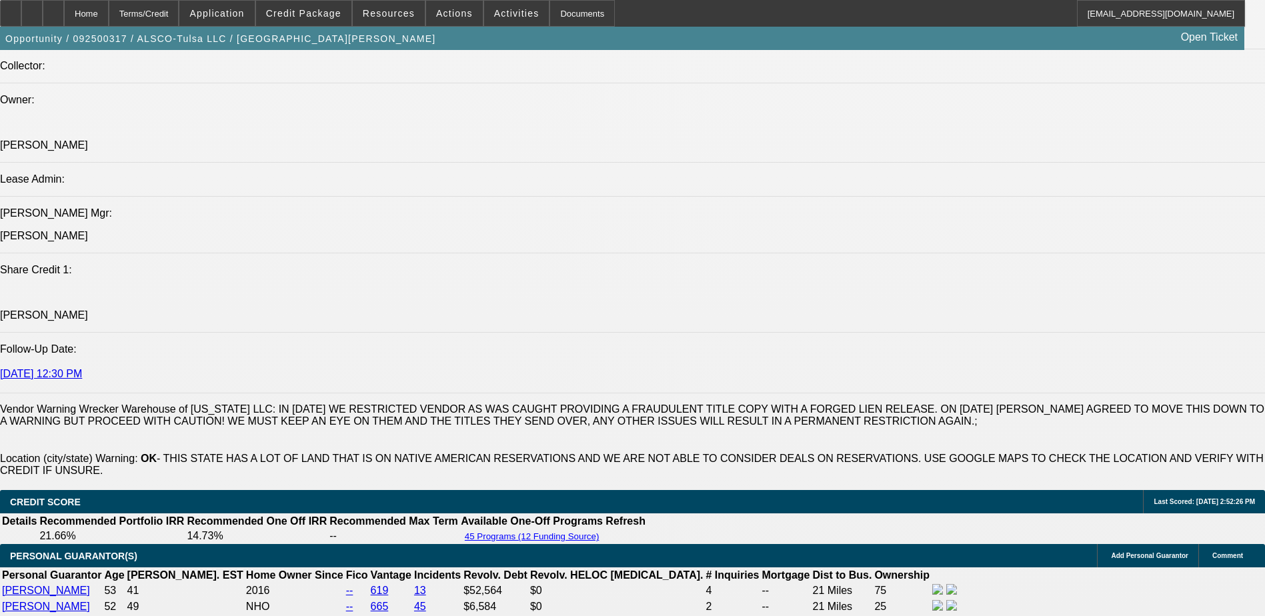
select select "0"
select select "6"
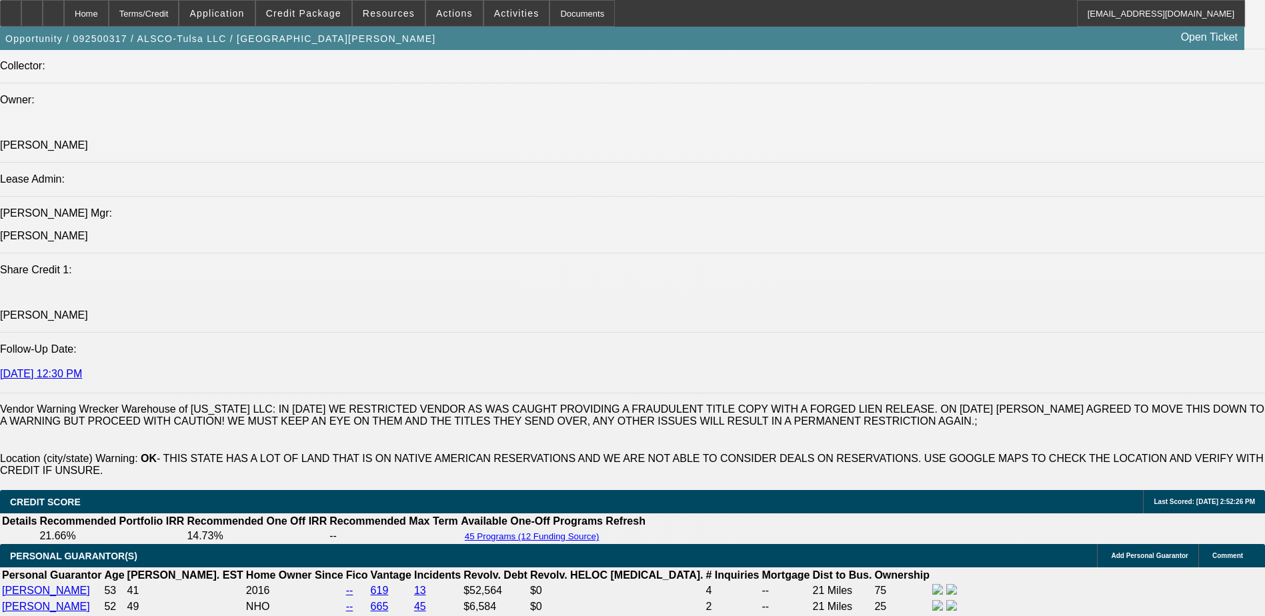
select select "0"
select select "6"
select select "0"
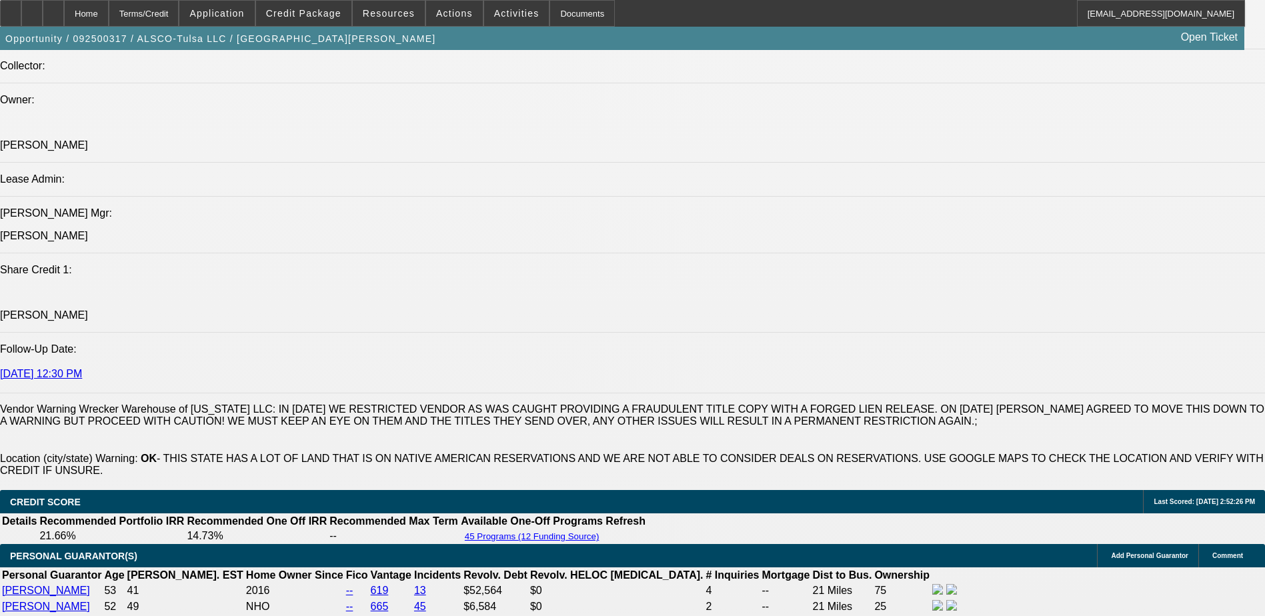
select select "0"
select select "6"
select select "0"
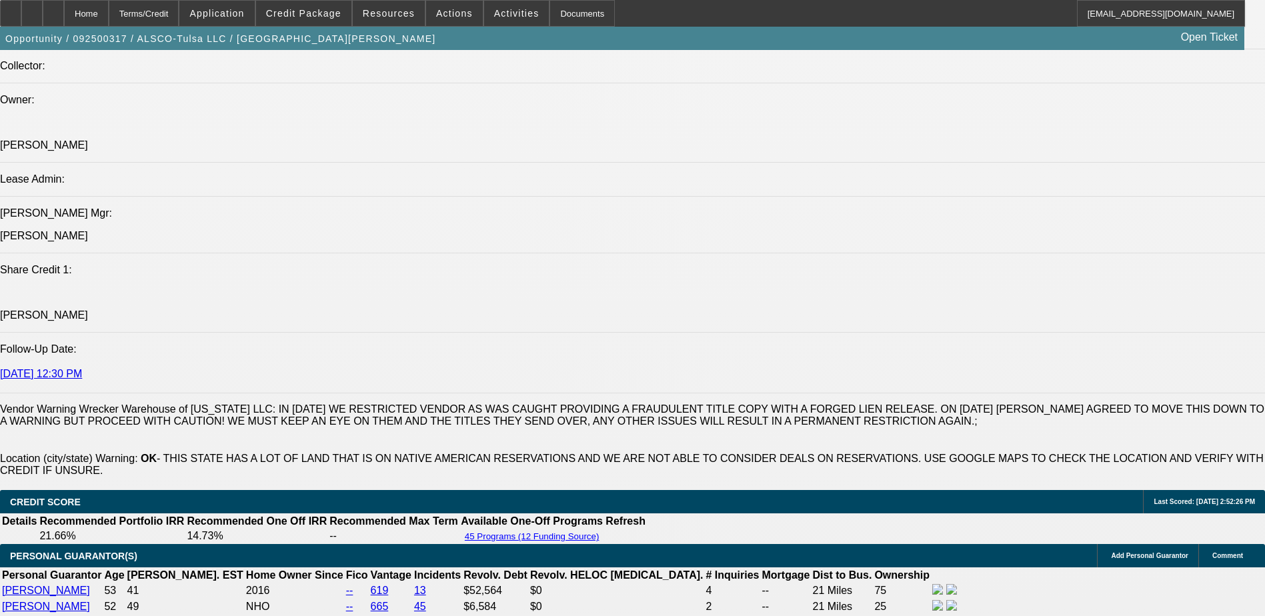
select select "0"
select select "6"
